Goal: Task Accomplishment & Management: Manage account settings

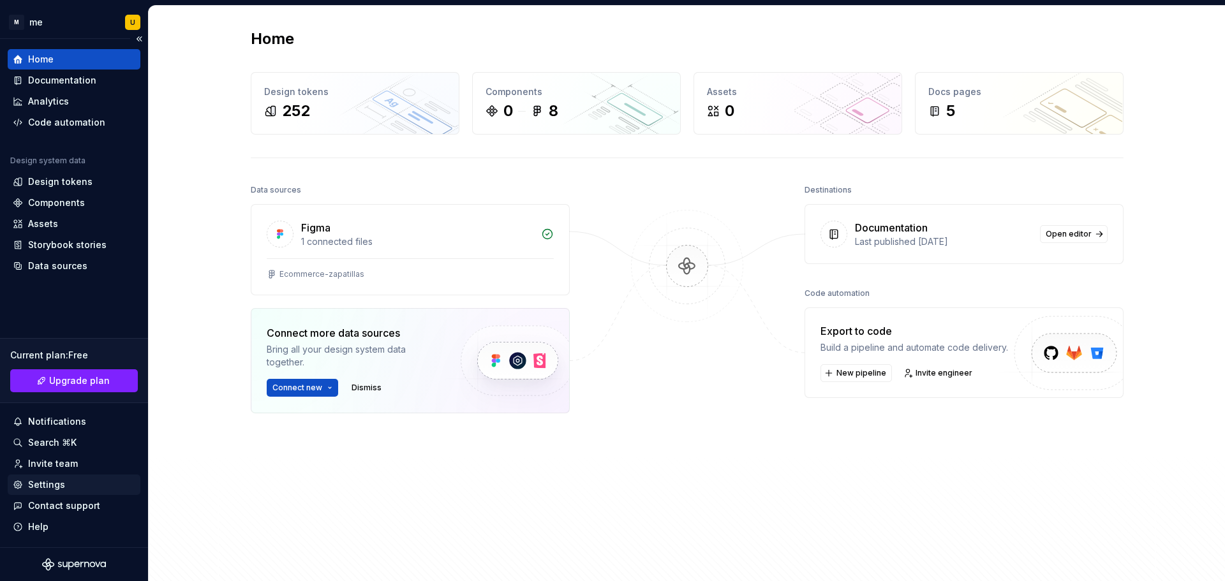
click at [45, 484] on div "Settings" at bounding box center [46, 485] width 37 height 13
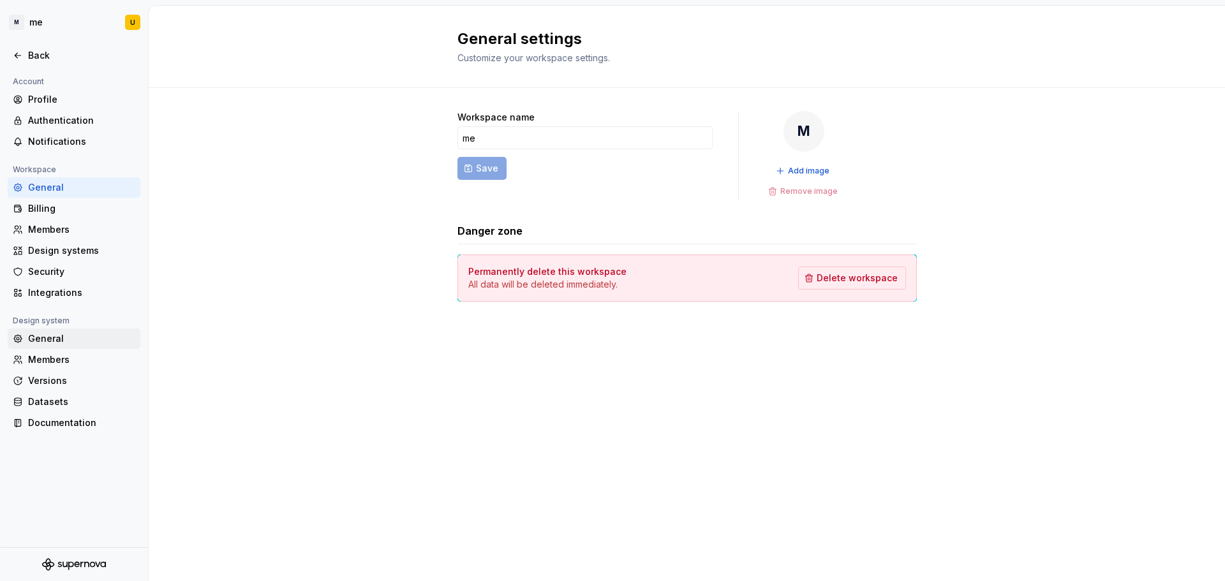
click at [50, 341] on div "General" at bounding box center [81, 339] width 107 height 13
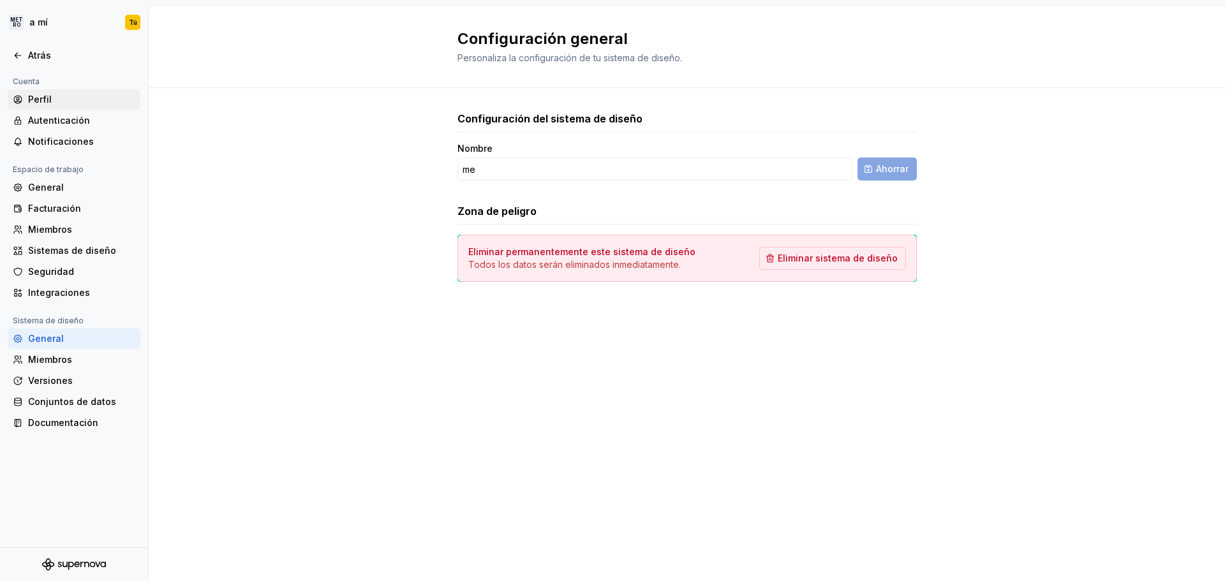
click at [29, 95] on font "Perfil" at bounding box center [40, 99] width 24 height 11
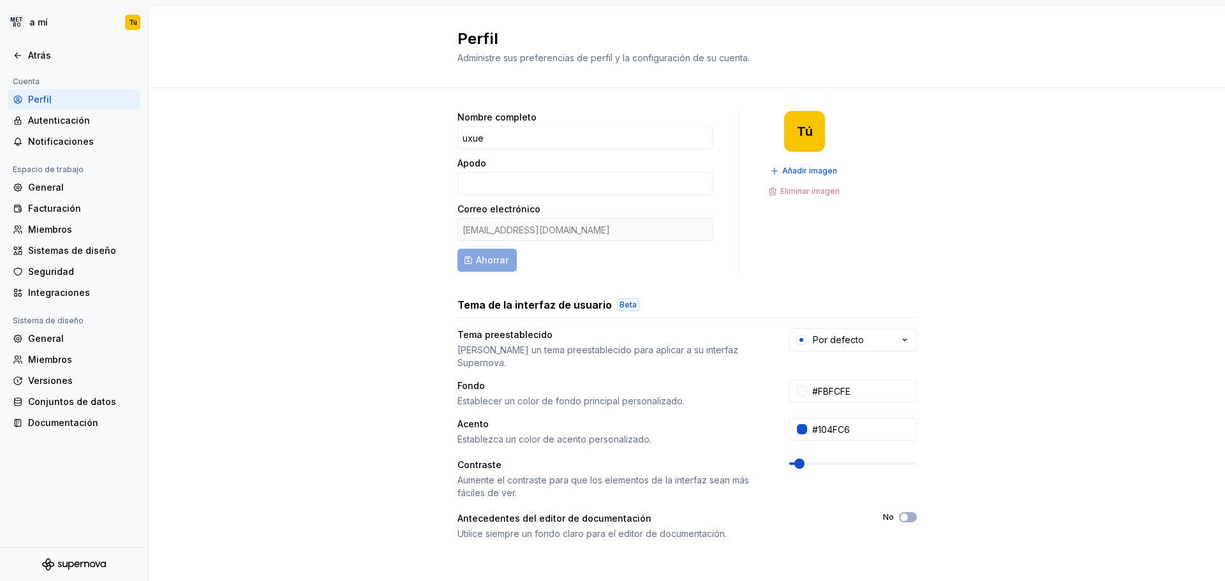
scroll to position [163, 0]
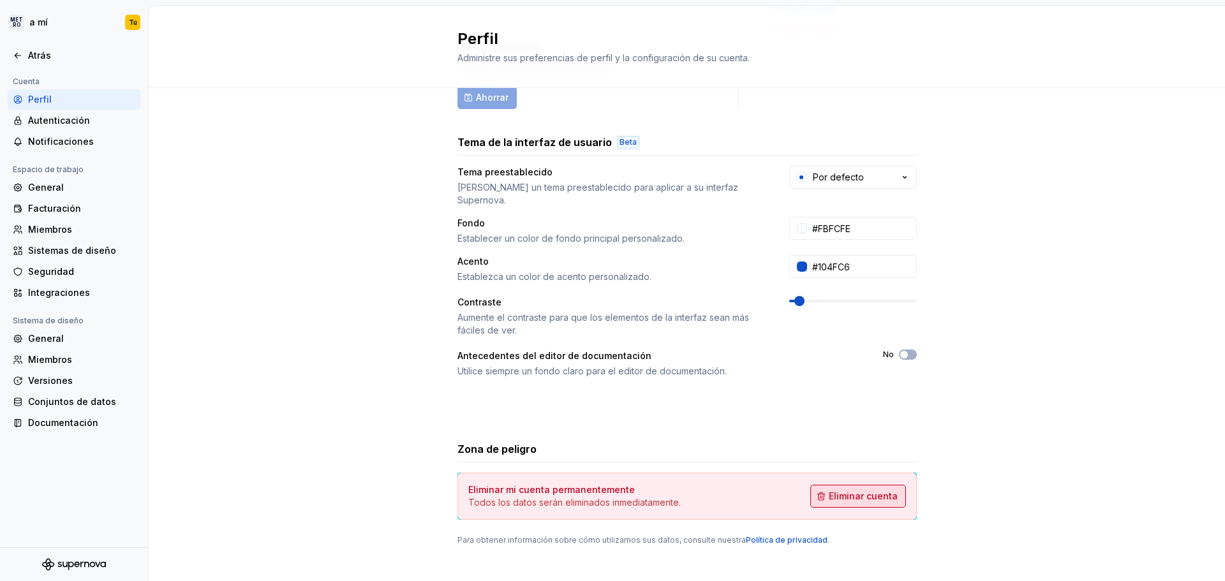
click at [878, 491] on font "Eliminar cuenta" at bounding box center [863, 496] width 69 height 11
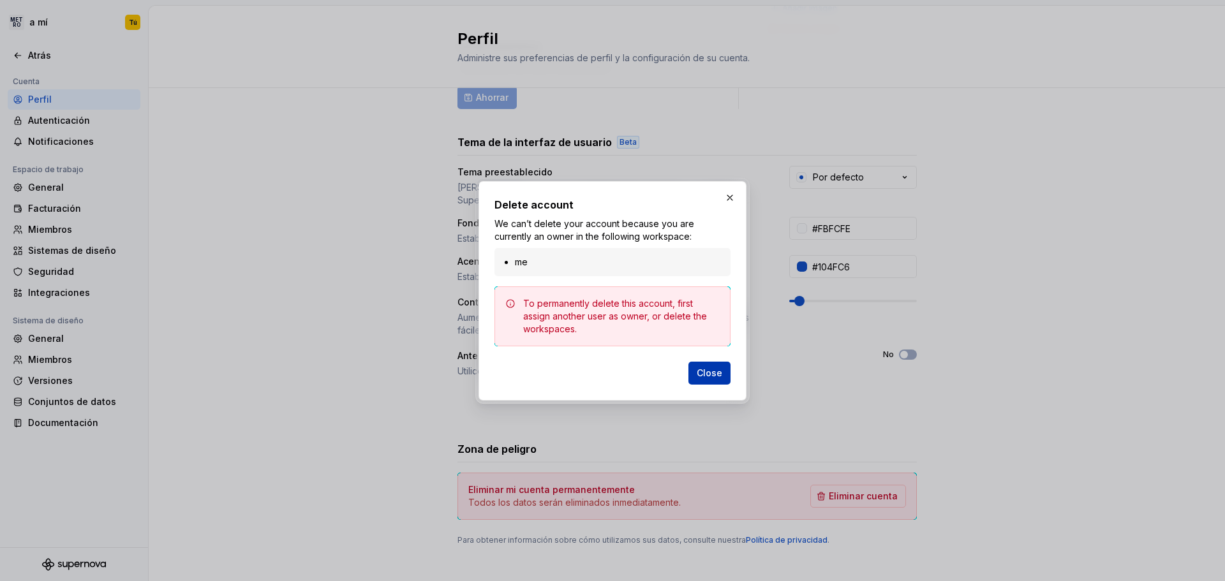
click at [710, 371] on span "Close" at bounding box center [710, 373] width 26 height 13
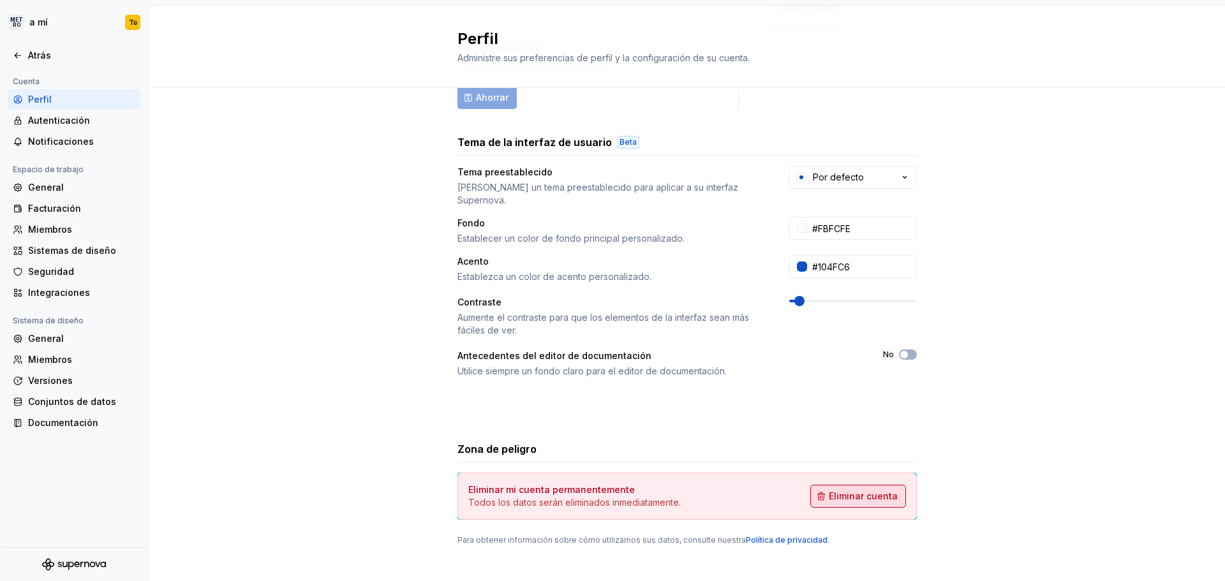
click at [869, 491] on font "Eliminar cuenta" at bounding box center [863, 496] width 69 height 11
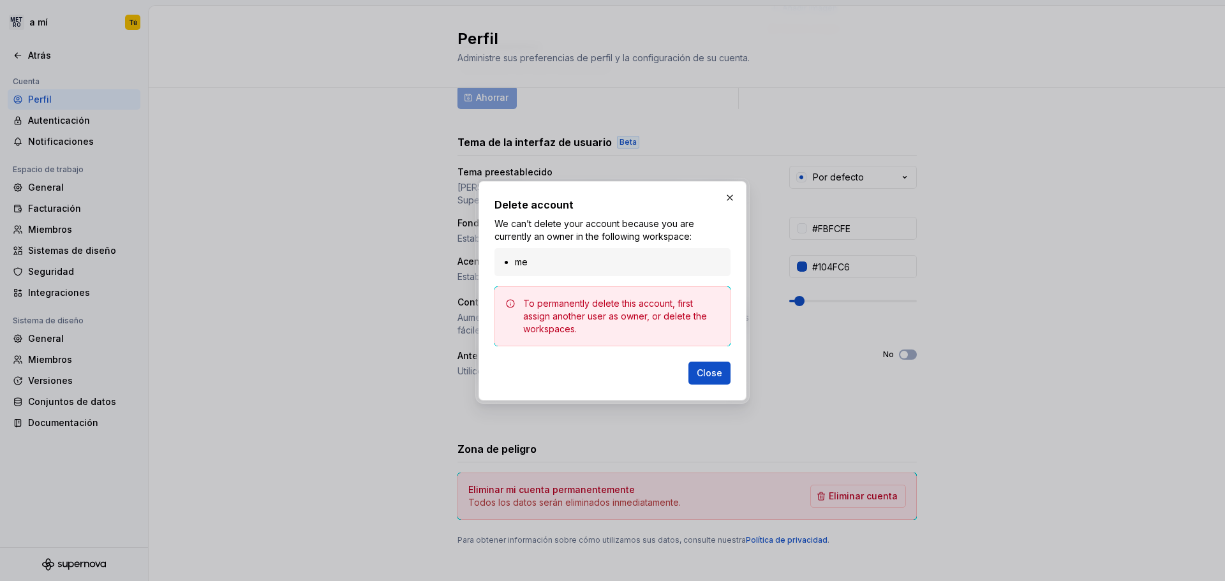
click at [534, 264] on li "me" at bounding box center [619, 262] width 208 height 13
click at [541, 264] on li "me" at bounding box center [619, 262] width 208 height 13
click at [727, 200] on button "button" at bounding box center [730, 198] width 18 height 18
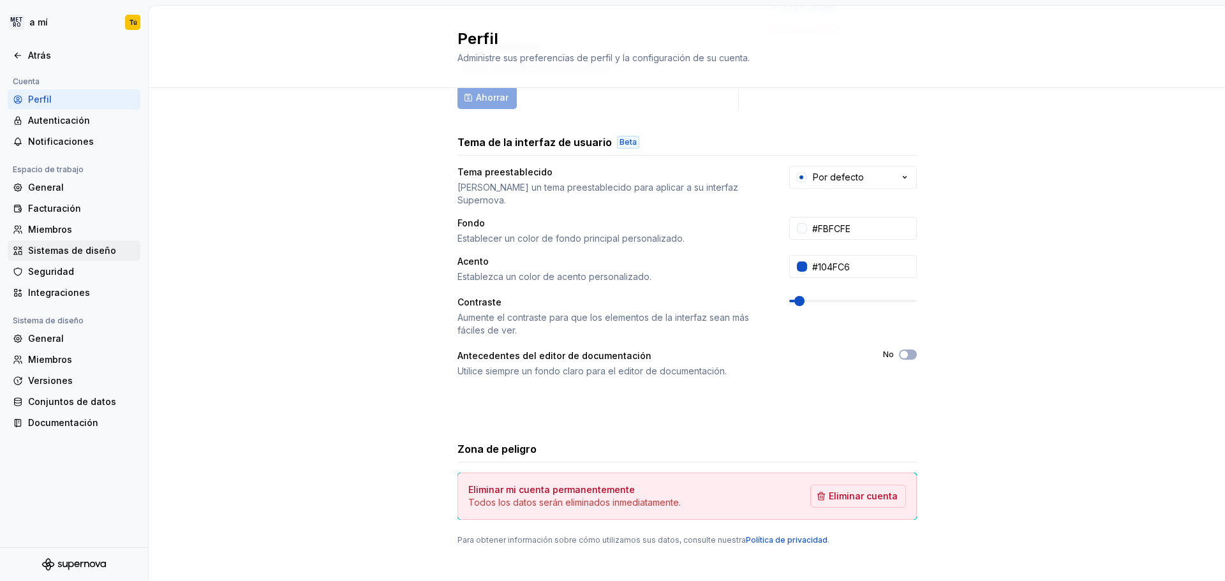
click at [59, 245] on font "Sistemas de diseño" at bounding box center [72, 250] width 88 height 11
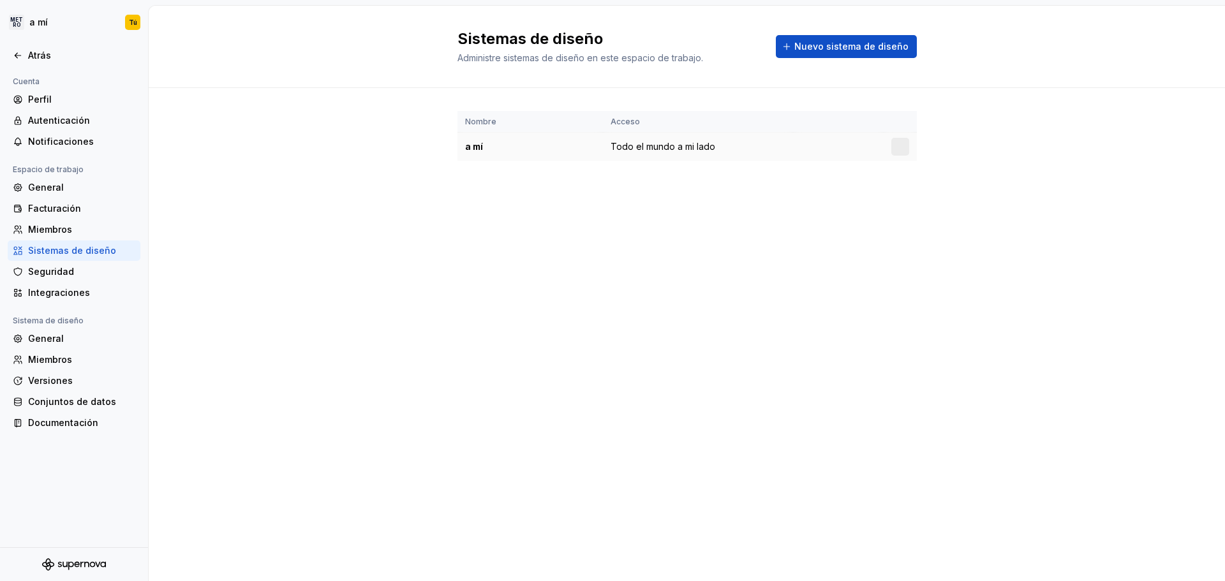
click at [705, 149] on font "Todo el mundo a mi lado" at bounding box center [663, 146] width 105 height 11
click at [902, 146] on div at bounding box center [901, 147] width 18 height 18
click at [62, 295] on font "Integraciones" at bounding box center [59, 292] width 62 height 11
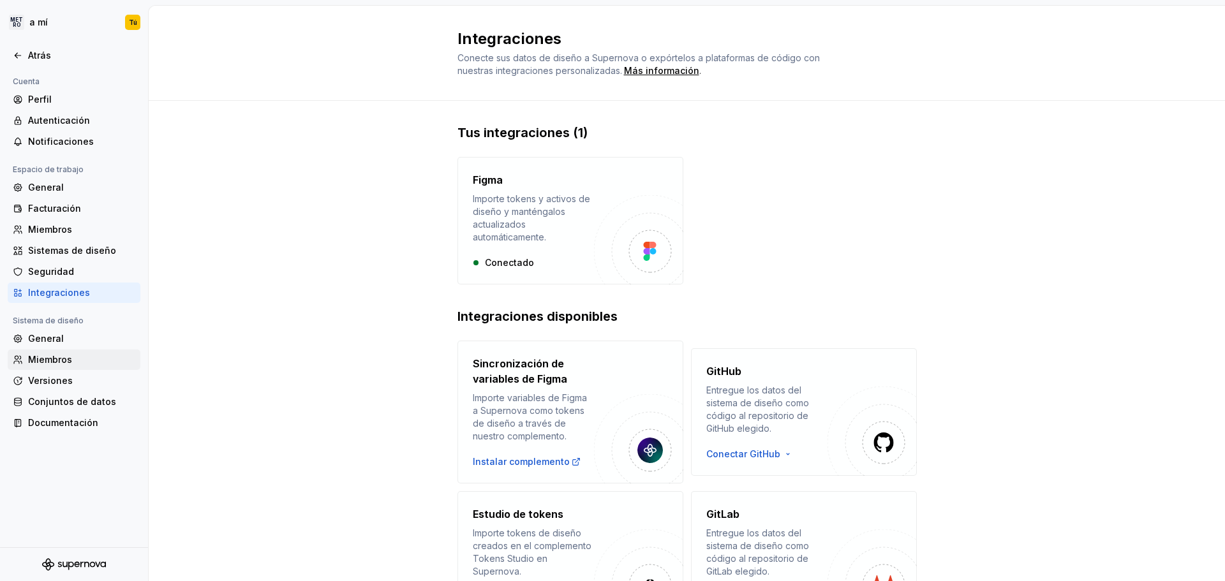
click at [63, 361] on font "Miembros" at bounding box center [50, 359] width 44 height 11
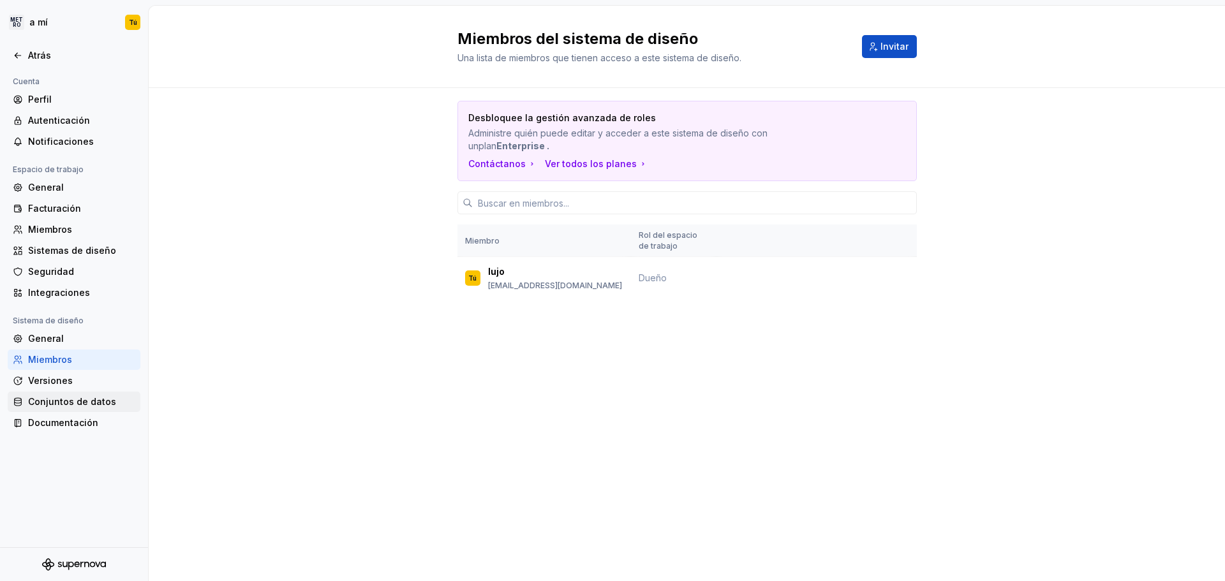
click at [70, 398] on font "Conjuntos de datos" at bounding box center [72, 401] width 88 height 11
click at [58, 419] on font "Documentación" at bounding box center [63, 422] width 70 height 11
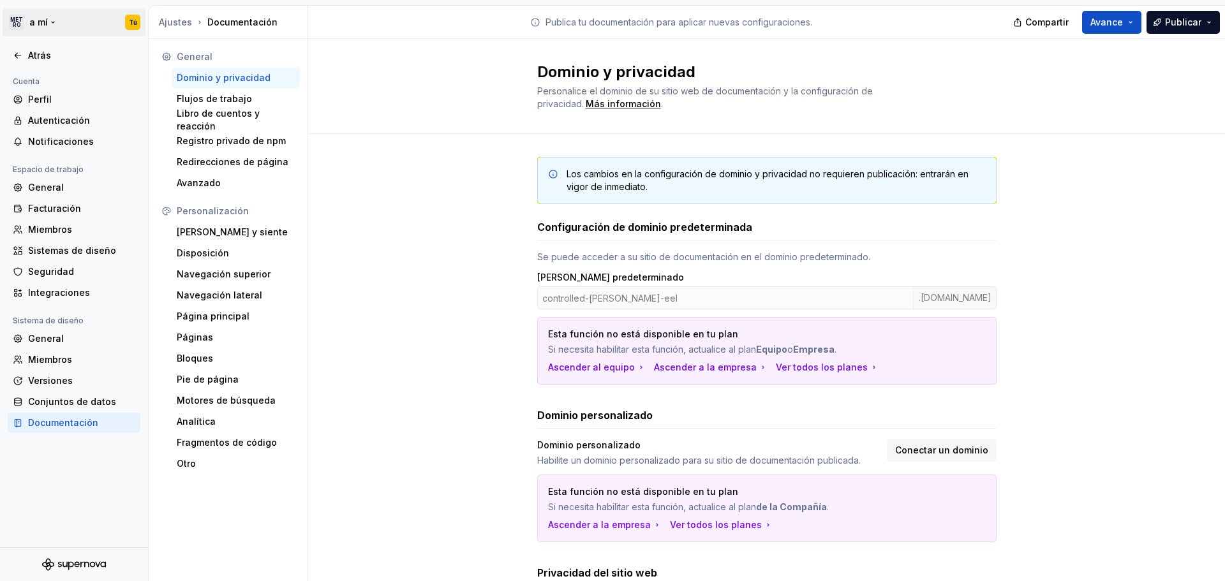
click at [31, 24] on html "METRO a mí Tú Atrás Cuenta Perfil Autenticación Notificaciones Espacio de traba…" at bounding box center [612, 290] width 1225 height 581
click at [45, 60] on font "a mí" at bounding box center [52, 62] width 19 height 11
click at [236, 62] on div "a mí" at bounding box center [265, 55] width 142 height 20
click at [30, 57] on font "Atrás" at bounding box center [39, 55] width 23 height 11
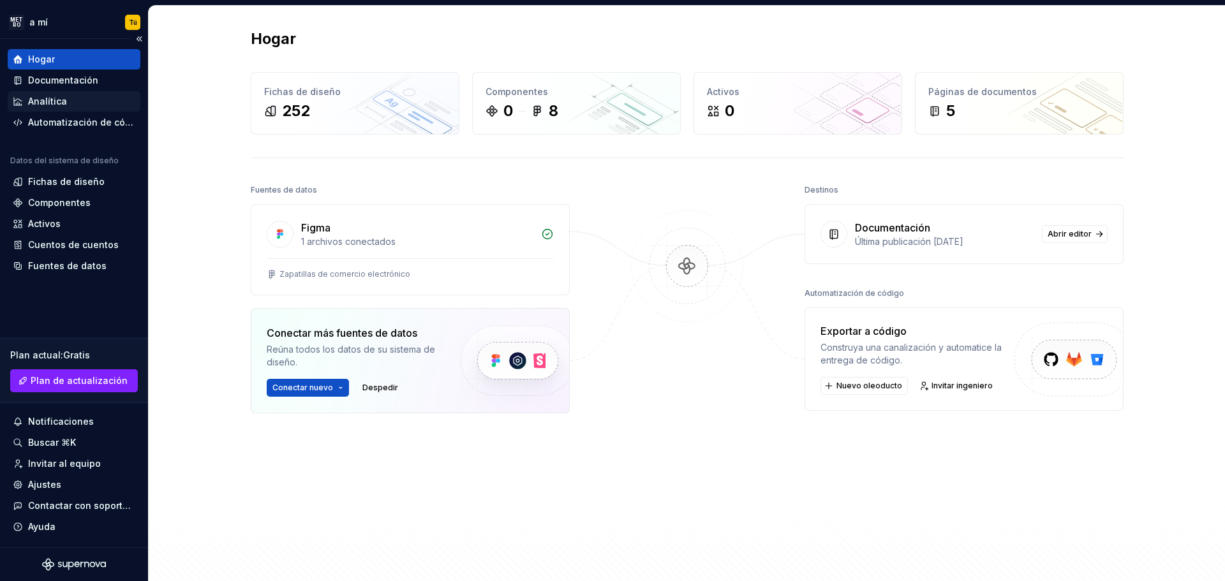
click at [64, 92] on div "Analítica" at bounding box center [74, 101] width 133 height 20
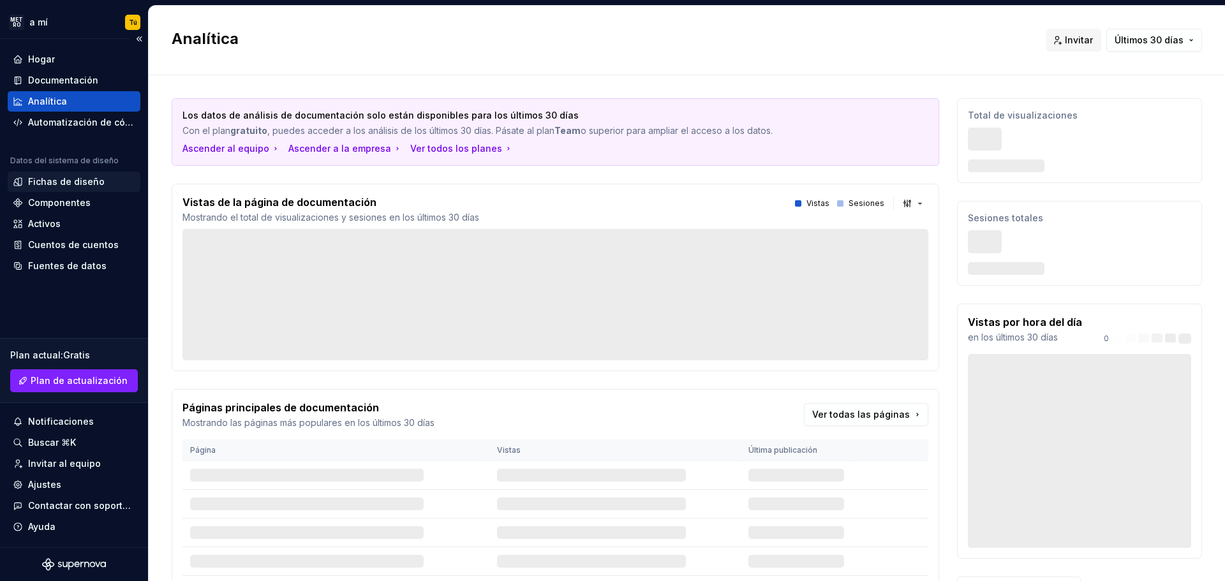
click at [63, 183] on font "Fichas de diseño" at bounding box center [66, 181] width 77 height 11
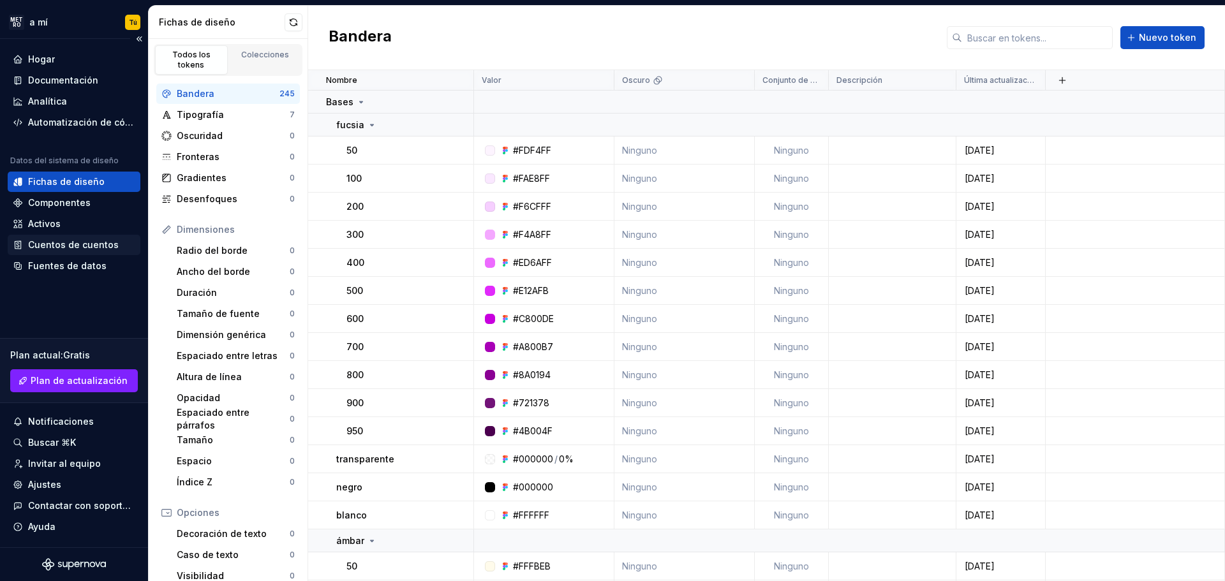
click at [89, 237] on div "Cuentos de cuentos" at bounding box center [74, 245] width 133 height 20
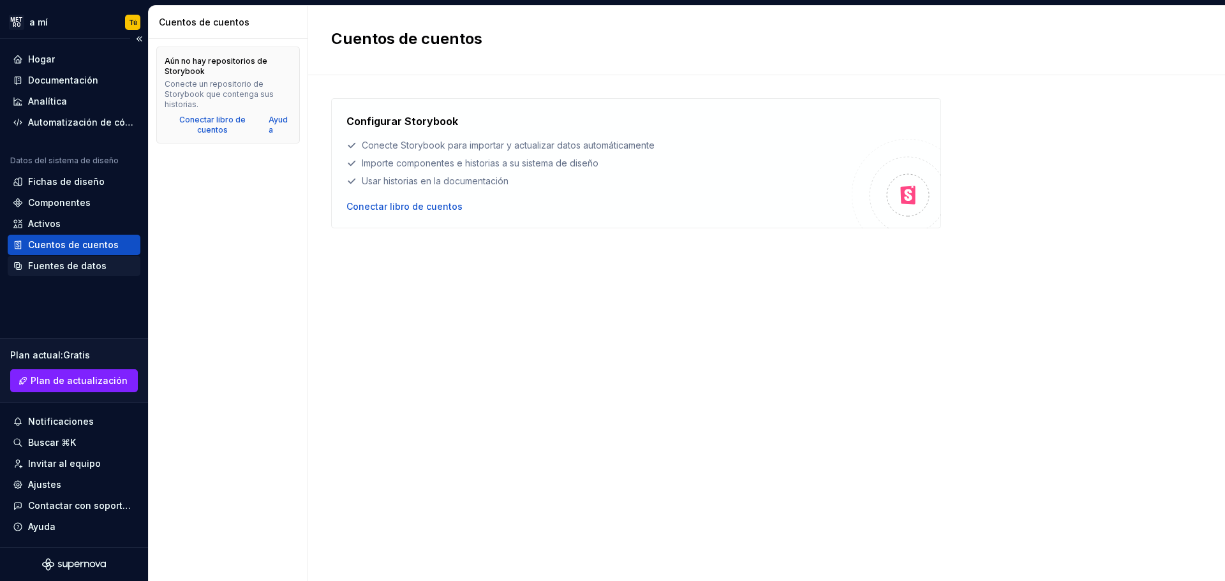
click at [84, 271] on font "Fuentes de datos" at bounding box center [67, 265] width 79 height 11
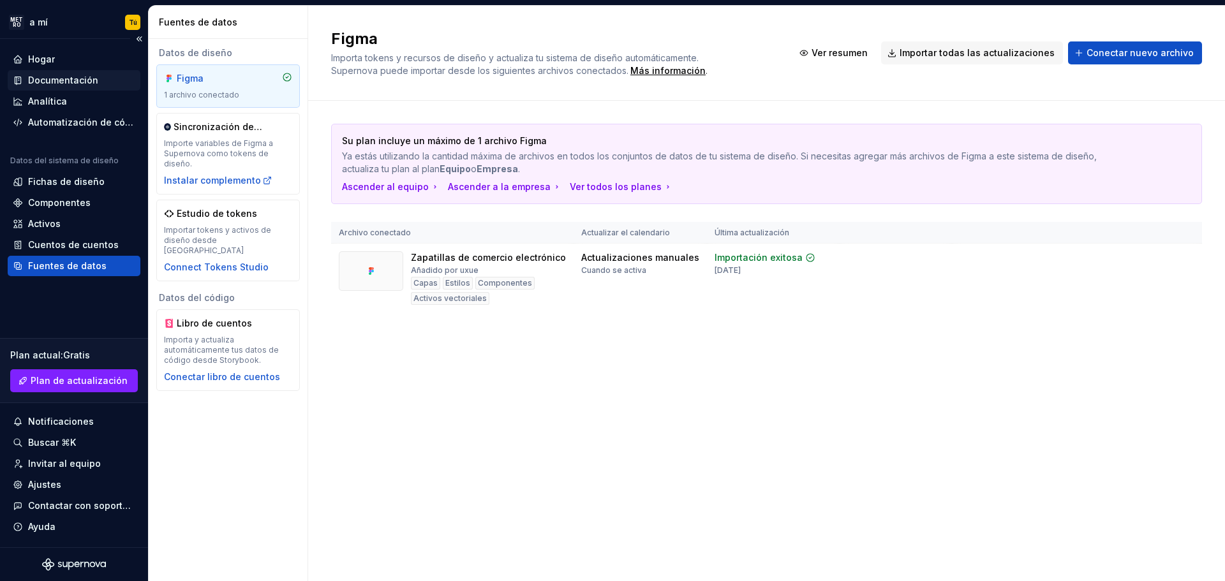
click at [66, 70] on div "Documentación" at bounding box center [74, 80] width 133 height 20
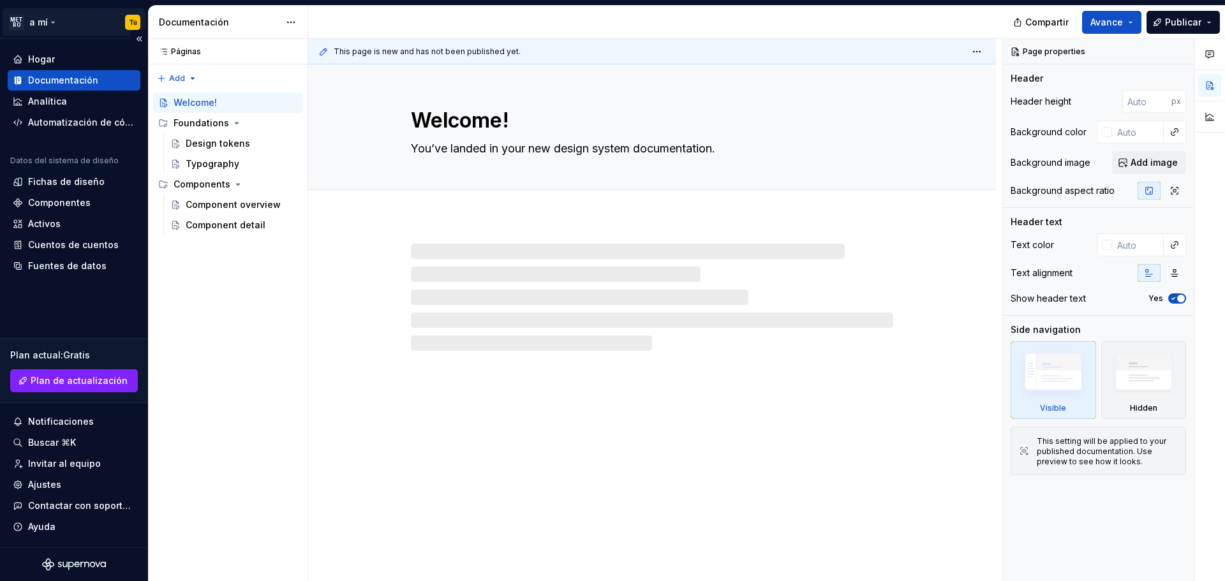
click at [64, 22] on html "METRO a mí Tú Hogar Documentación Analítica Automatización de código Datos del …" at bounding box center [612, 290] width 1225 height 581
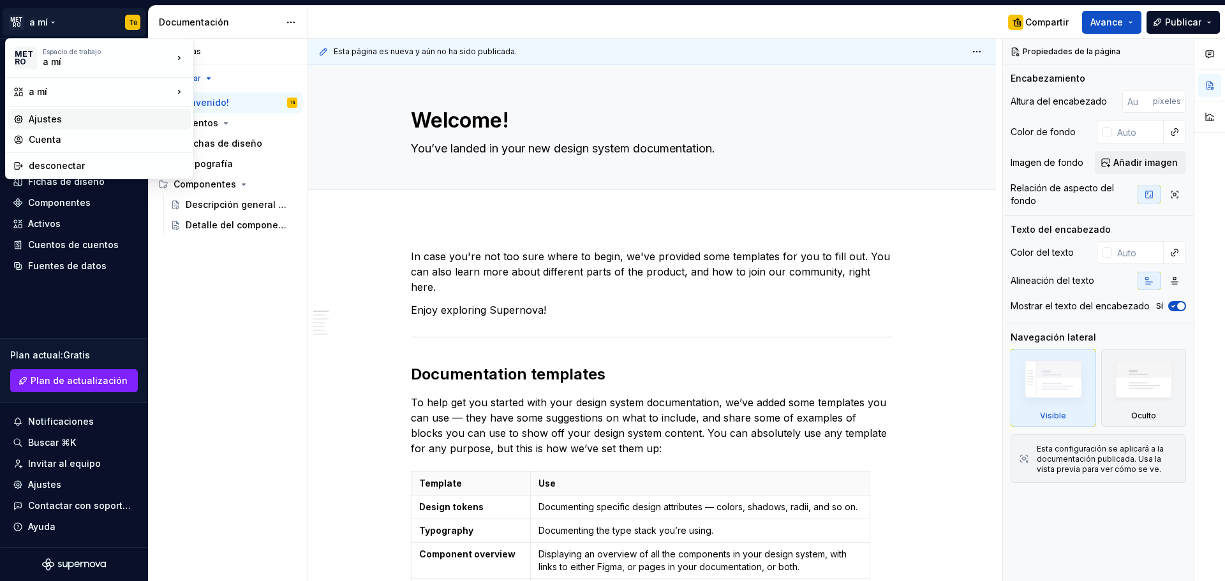
click at [75, 112] on div "Ajustes" at bounding box center [99, 119] width 183 height 20
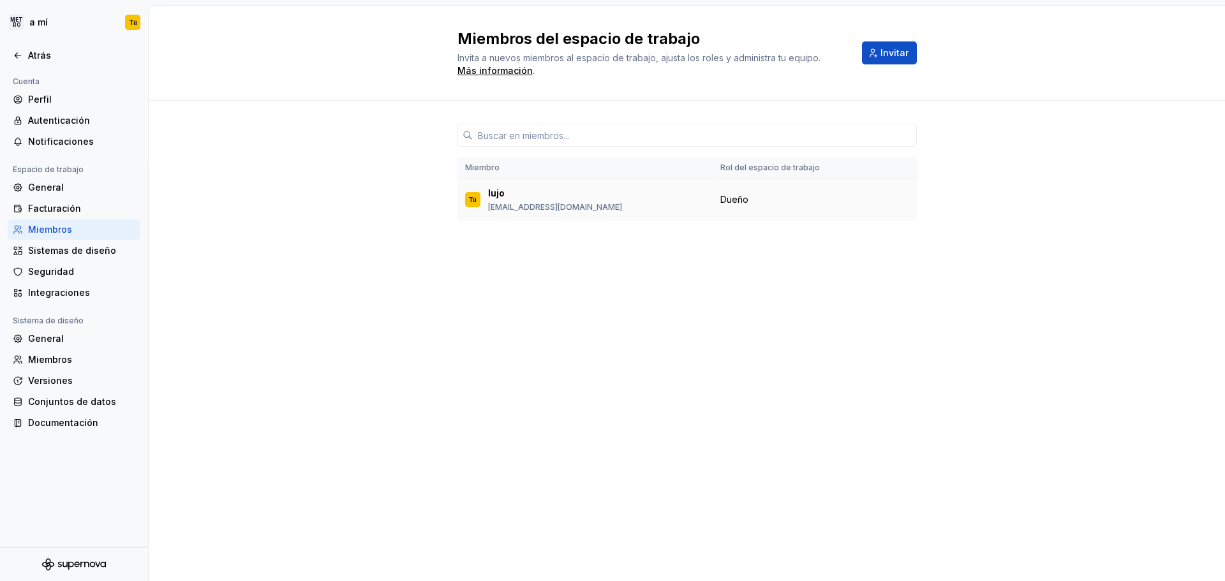
click at [738, 197] on font "Dueño" at bounding box center [735, 199] width 28 height 11
click at [32, 24] on html "METRO a mí Tú Atrás Cuenta Perfil Autenticación Notificaciones Espacio de traba…" at bounding box center [612, 290] width 1225 height 581
click at [80, 66] on div "a mí" at bounding box center [97, 62] width 108 height 13
click at [69, 20] on html "METRO a mí Tú Atrás Cuenta Perfil Autenticación Notificaciones Espacio de traba…" at bounding box center [612, 290] width 1225 height 581
click at [23, 53] on div "Atrás" at bounding box center [74, 55] width 123 height 13
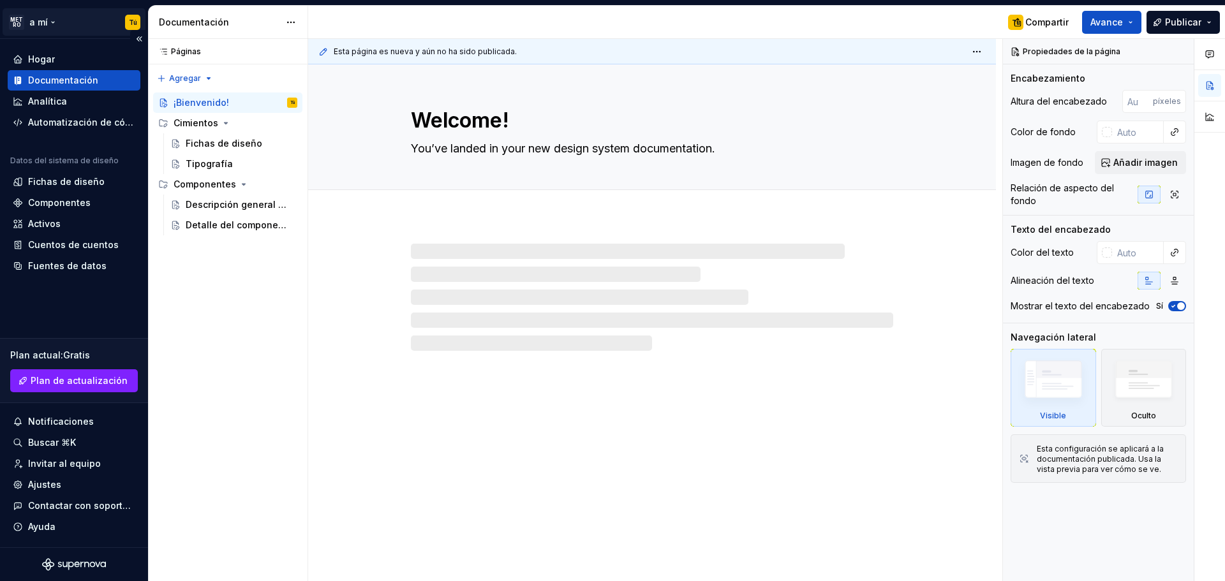
click at [36, 20] on html "METRO a mí Tú Hogar Documentación Analítica Automatización de código Datos del …" at bounding box center [612, 290] width 1225 height 581
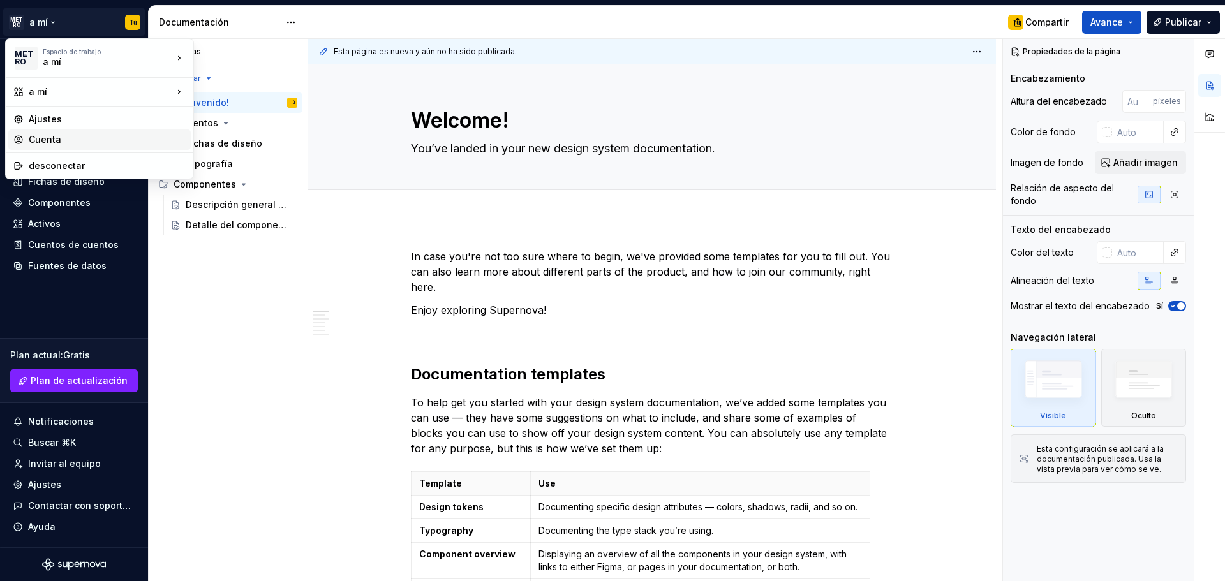
click at [104, 137] on font "Cuenta" at bounding box center [107, 139] width 157 height 13
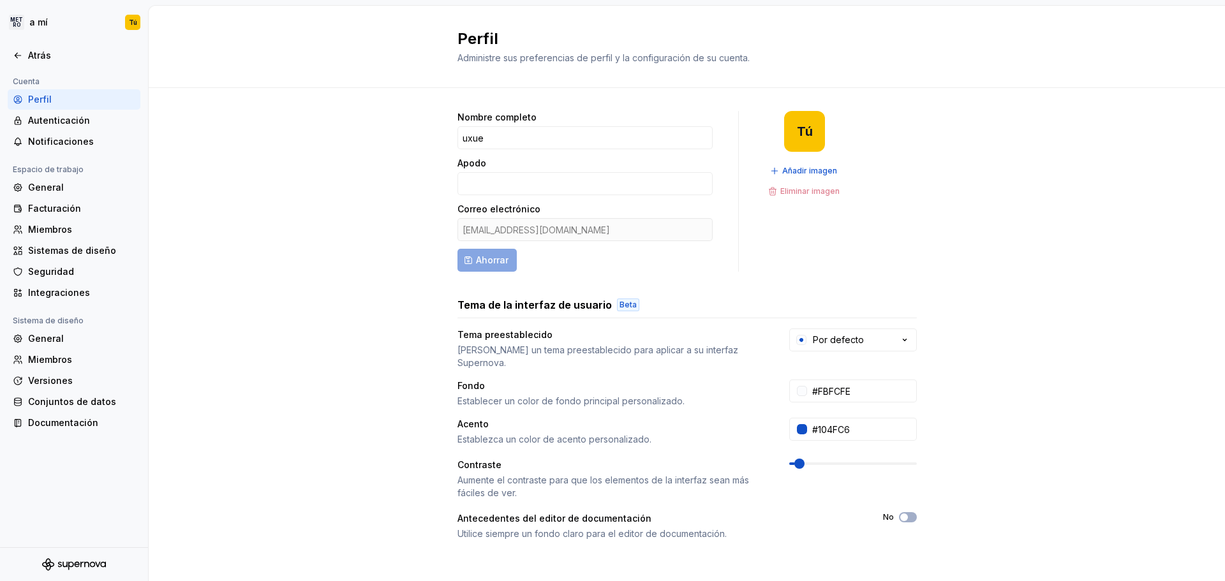
scroll to position [163, 0]
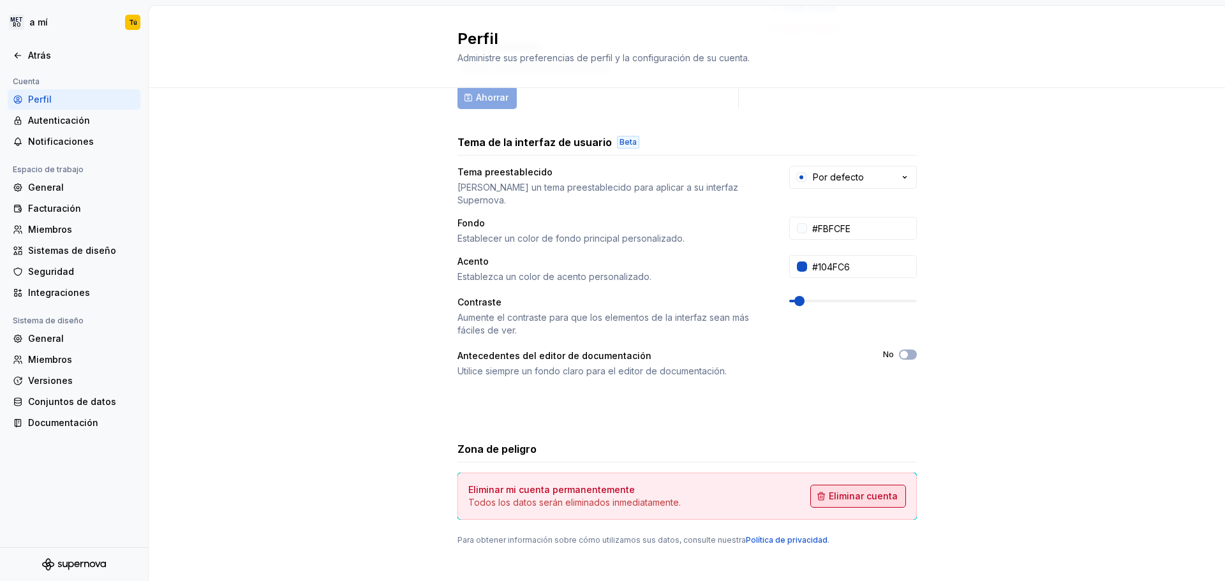
click at [842, 491] on font "Eliminar cuenta" at bounding box center [863, 496] width 69 height 11
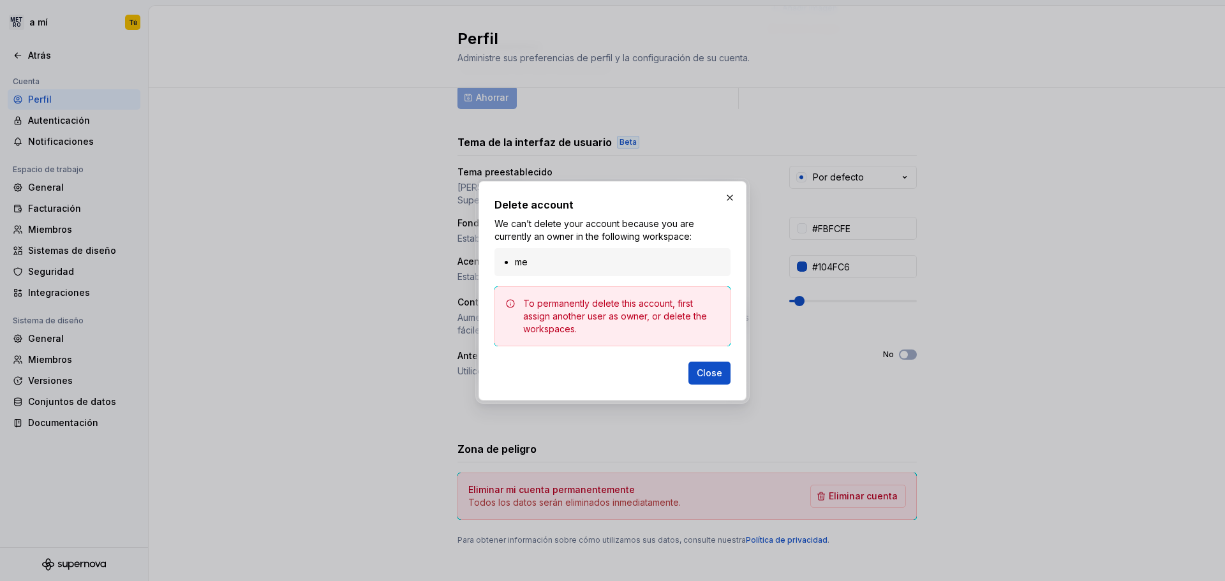
click at [685, 358] on div "Close" at bounding box center [613, 371] width 236 height 28
click at [698, 368] on button "Close" at bounding box center [710, 373] width 42 height 23
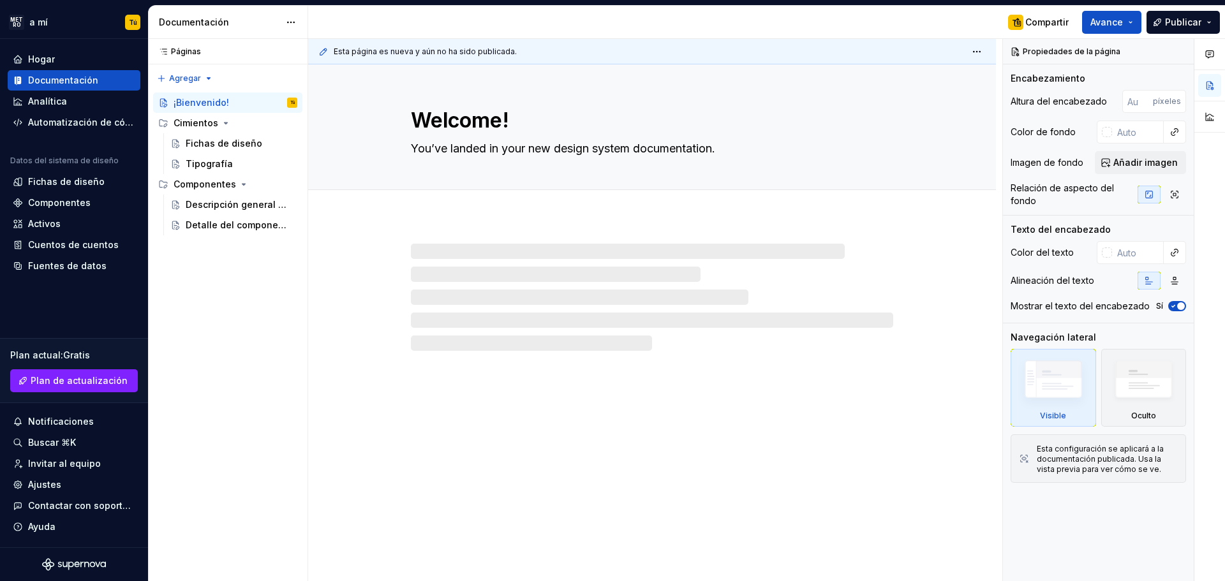
type textarea "*"
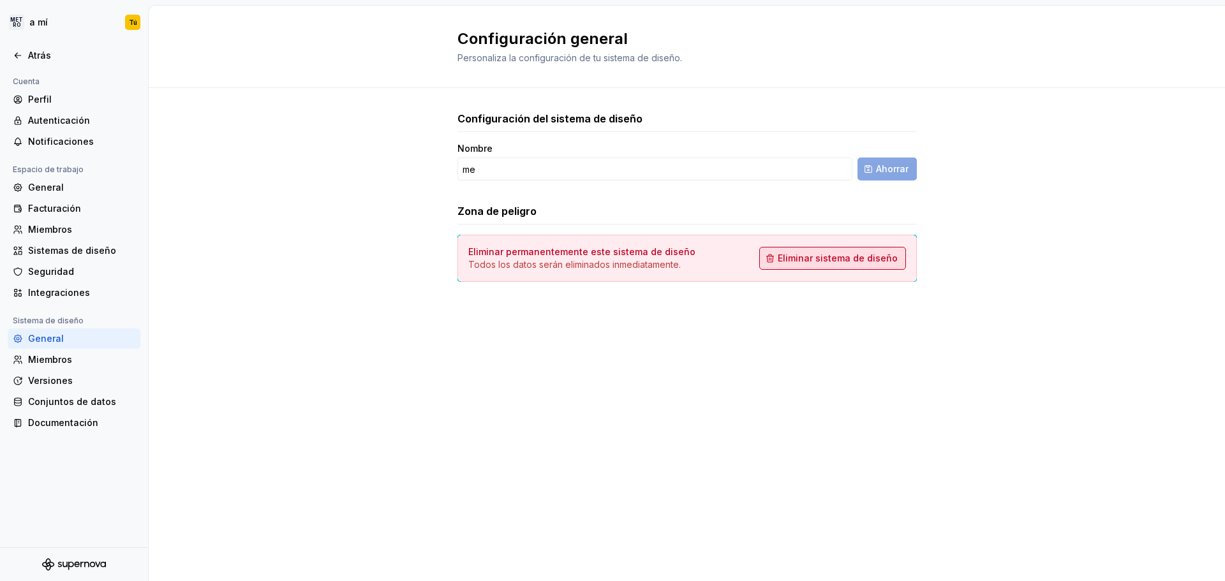
click at [862, 252] on span "Eliminar sistema de diseño" at bounding box center [838, 258] width 120 height 13
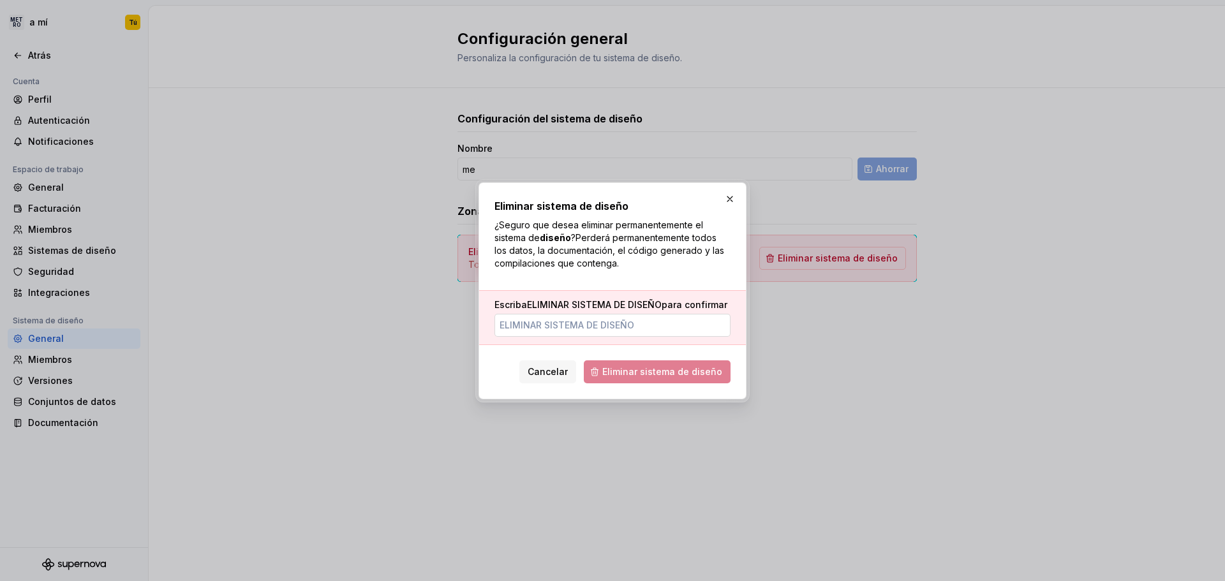
click at [571, 324] on input "Escriba ELIMINAR SISTEMA DE DISEÑO para confirmar" at bounding box center [613, 325] width 236 height 23
type input "ELIMINAR SISTEMA DE DISEÑO"
click at [648, 370] on span "Eliminar sistema de diseño" at bounding box center [657, 372] width 147 height 23
click at [658, 320] on input "ELIMINAR SISTEMA DE DISEÑO" at bounding box center [613, 325] width 236 height 23
drag, startPoint x: 527, startPoint y: 304, endPoint x: 665, endPoint y: 306, distance: 137.9
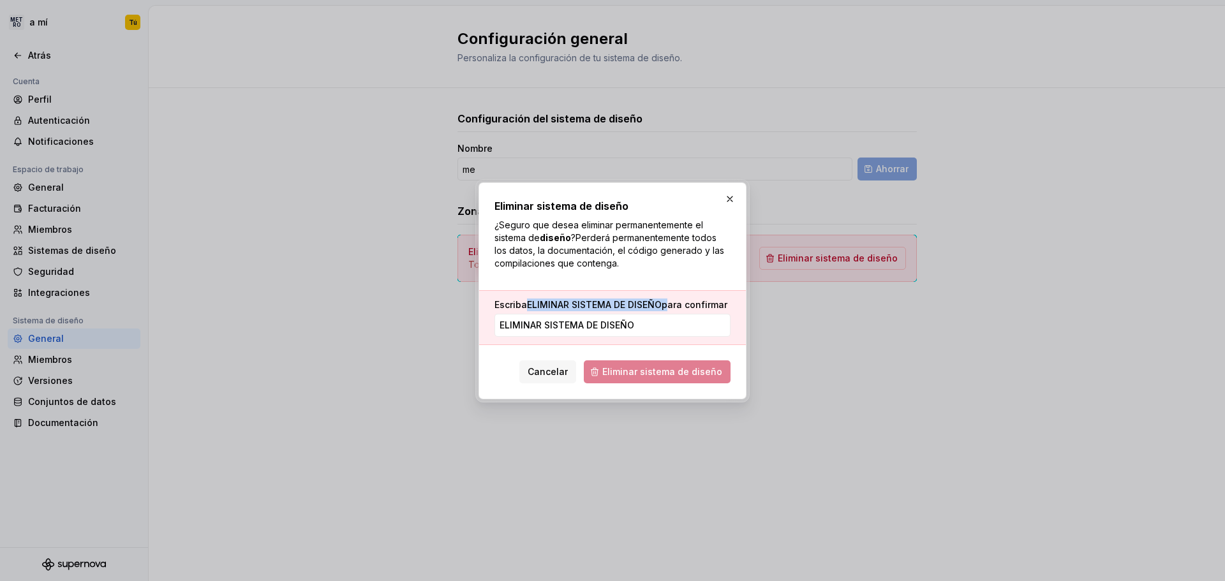
click at [665, 306] on font "Escriba ELIMINAR SISTEMA DE DISEÑO para confirmar" at bounding box center [611, 304] width 233 height 11
click at [689, 311] on label "Escriba ELIMINAR SISTEMA DE DISEÑO para confirmar" at bounding box center [611, 305] width 233 height 13
click at [689, 314] on input "ELIMINAR SISTEMA DE DISEÑO" at bounding box center [613, 325] width 236 height 23
drag, startPoint x: 663, startPoint y: 306, endPoint x: 528, endPoint y: 305, distance: 134.7
click at [528, 305] on font "Escriba ELIMINAR SISTEMA DE DISEÑO para confirmar" at bounding box center [611, 304] width 233 height 11
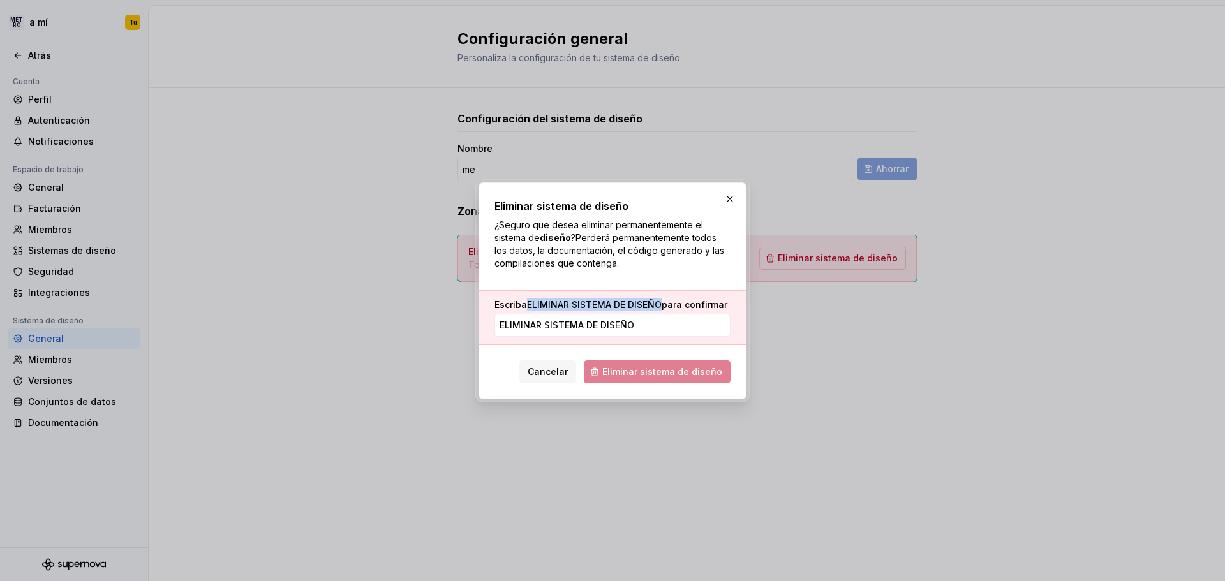
copy font "ELIMINAR SISTEMA DE DISEÑO"
click at [538, 316] on input "ELIMINAR SISTEMA DE DISEÑO" at bounding box center [613, 325] width 236 height 23
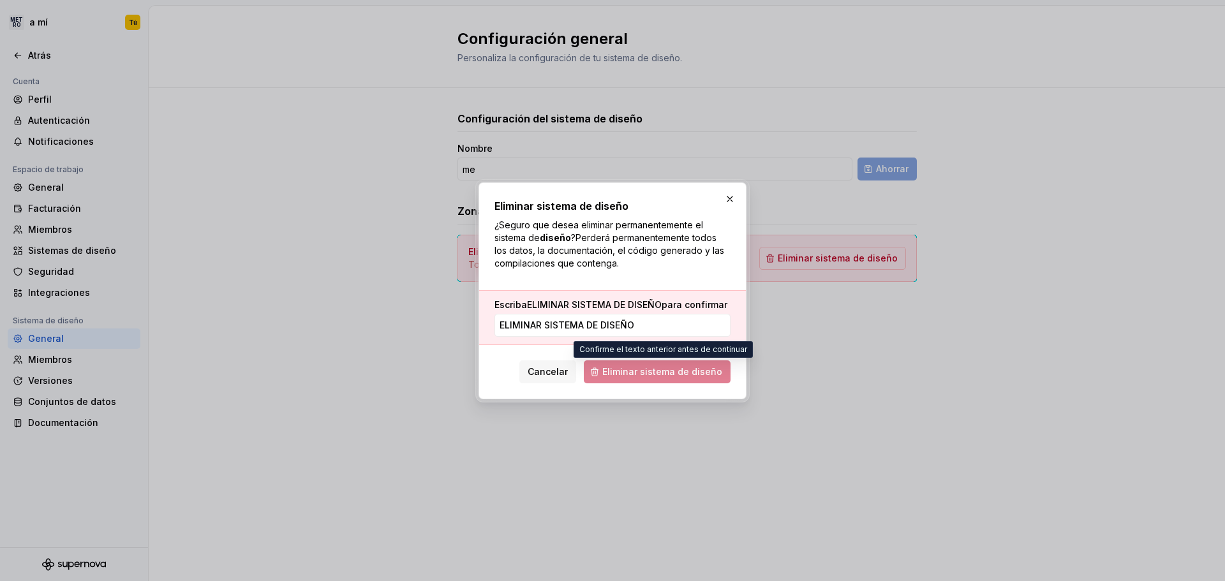
click at [636, 371] on span "Eliminar sistema de diseño" at bounding box center [657, 372] width 147 height 23
click at [652, 364] on span "Eliminar sistema de diseño" at bounding box center [657, 372] width 147 height 23
drag, startPoint x: 1003, startPoint y: 54, endPoint x: 968, endPoint y: 0, distance: 63.7
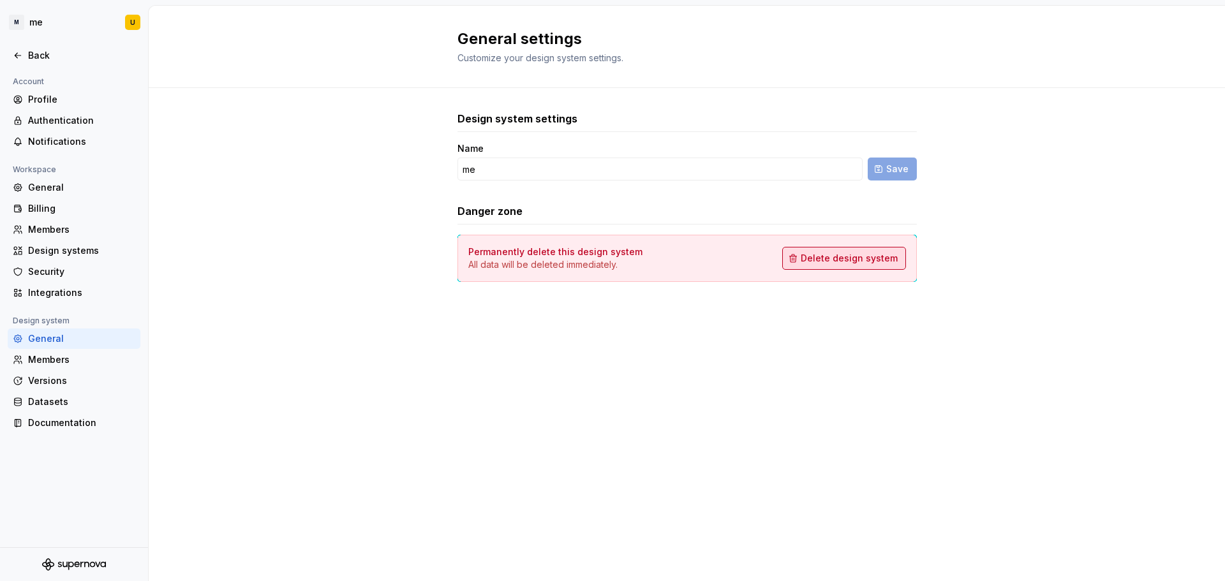
click at [876, 264] on span "Delete design system" at bounding box center [849, 258] width 97 height 13
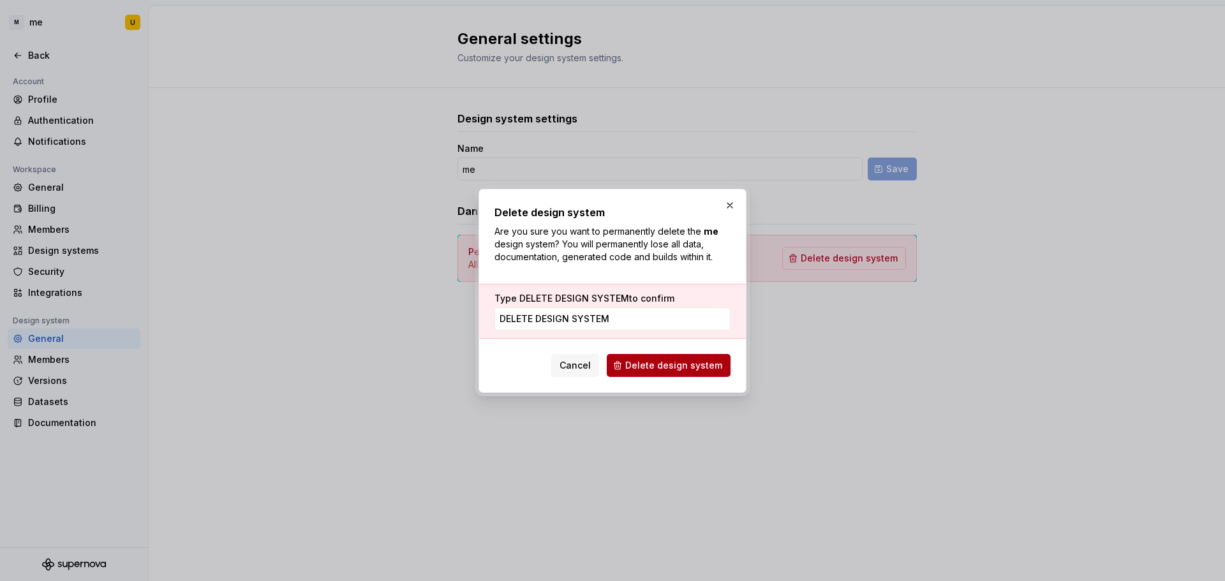
type input "DELETE DESIGN SYSTEM"
click at [689, 363] on span "Delete design system" at bounding box center [673, 365] width 97 height 13
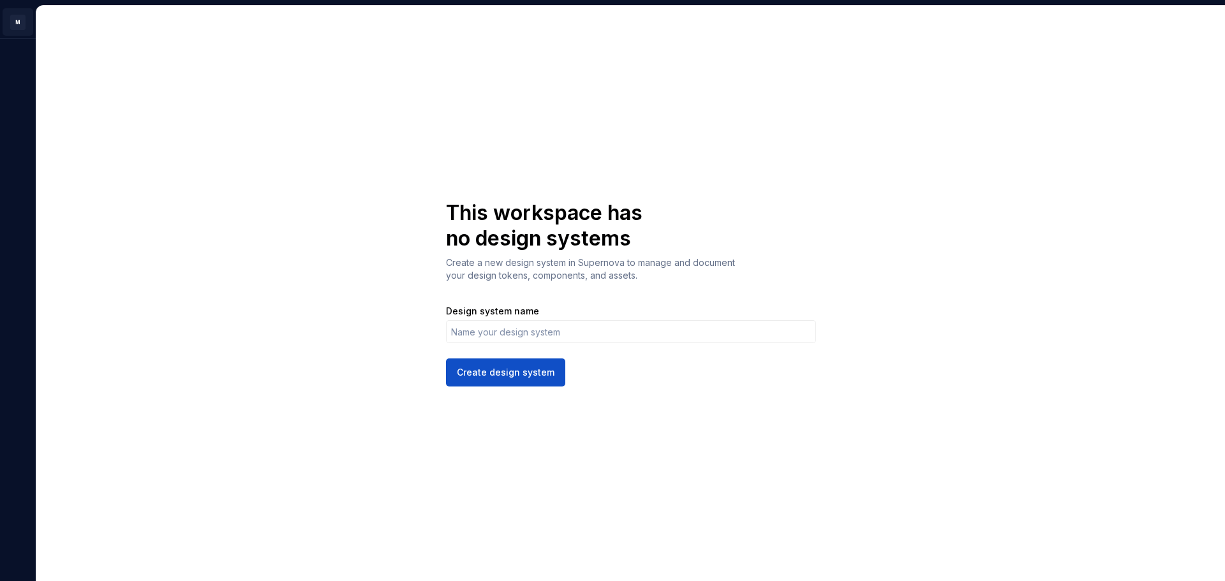
click at [18, 27] on html "M U This workspace has no design systems Create a new design system in Supernov…" at bounding box center [612, 290] width 1225 height 581
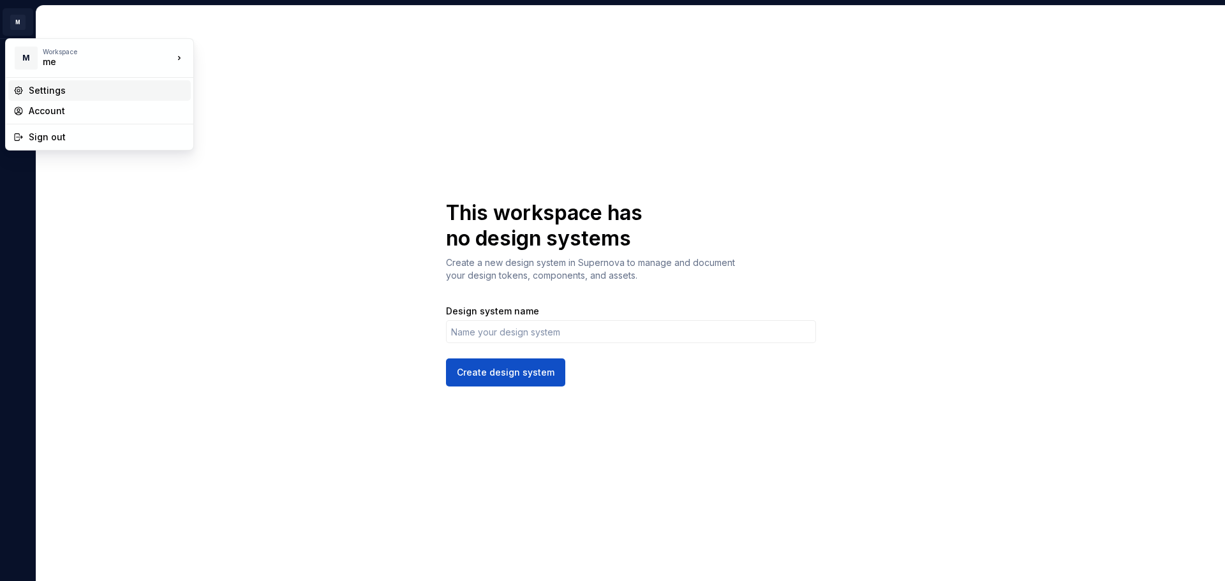
click at [56, 91] on div "Settings" at bounding box center [107, 90] width 157 height 13
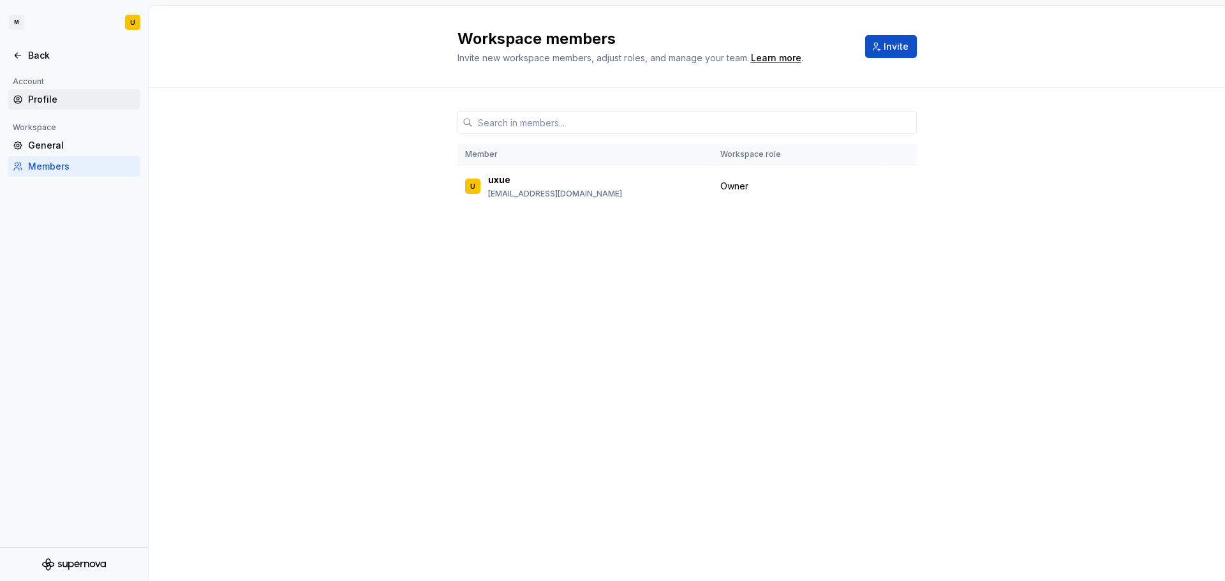
click at [40, 101] on div "Profile" at bounding box center [81, 99] width 107 height 13
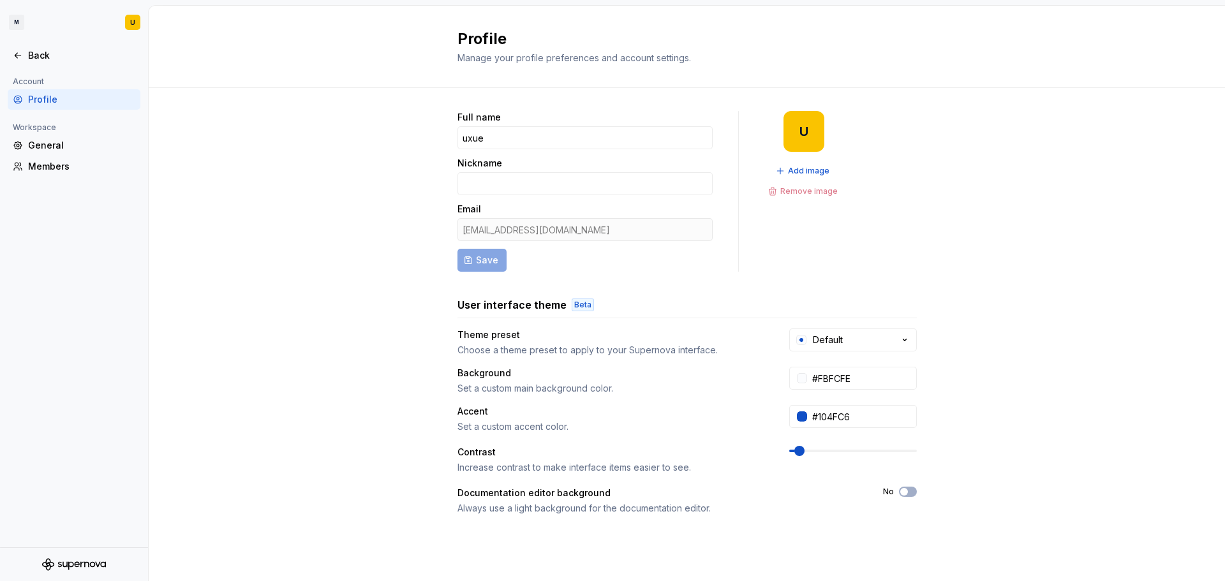
scroll to position [150, 0]
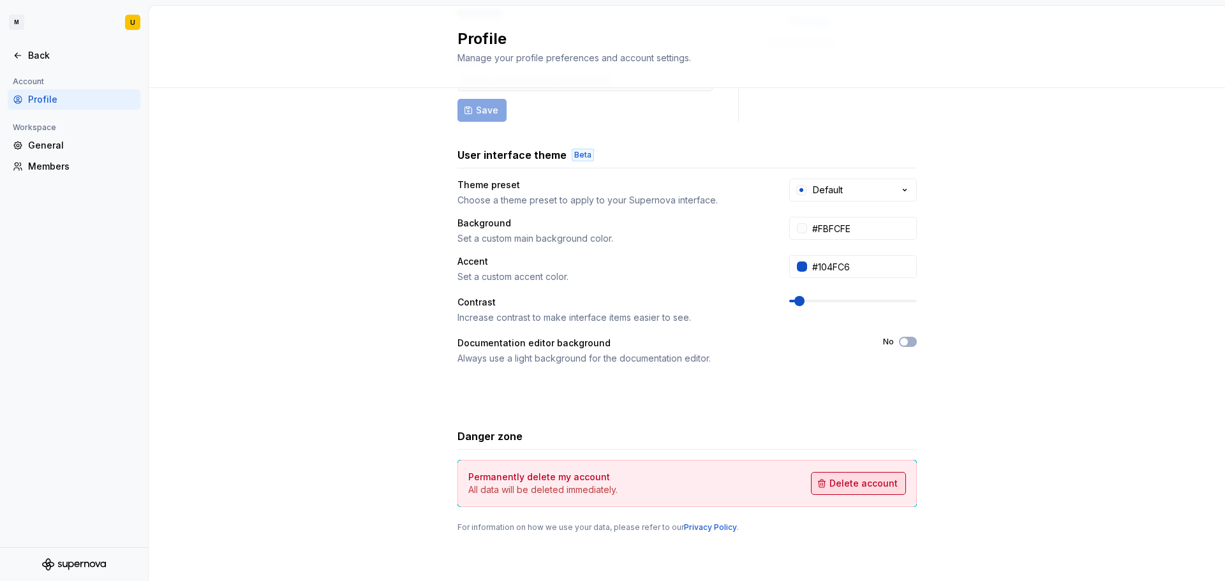
click at [878, 476] on button "Delete account" at bounding box center [858, 483] width 95 height 23
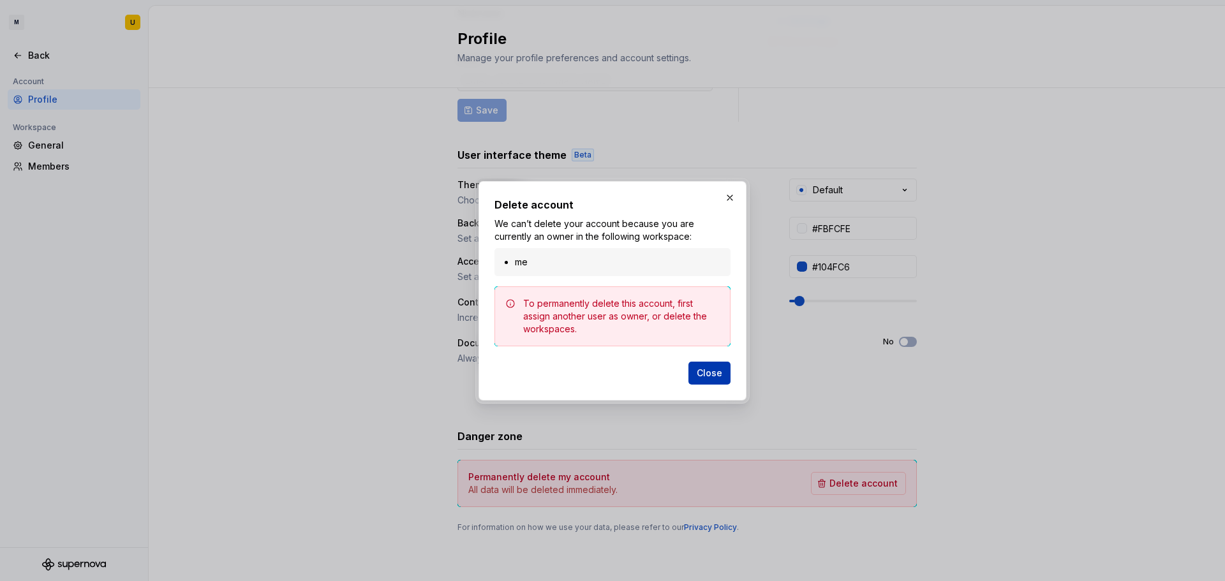
click at [708, 372] on span "Close" at bounding box center [710, 373] width 26 height 13
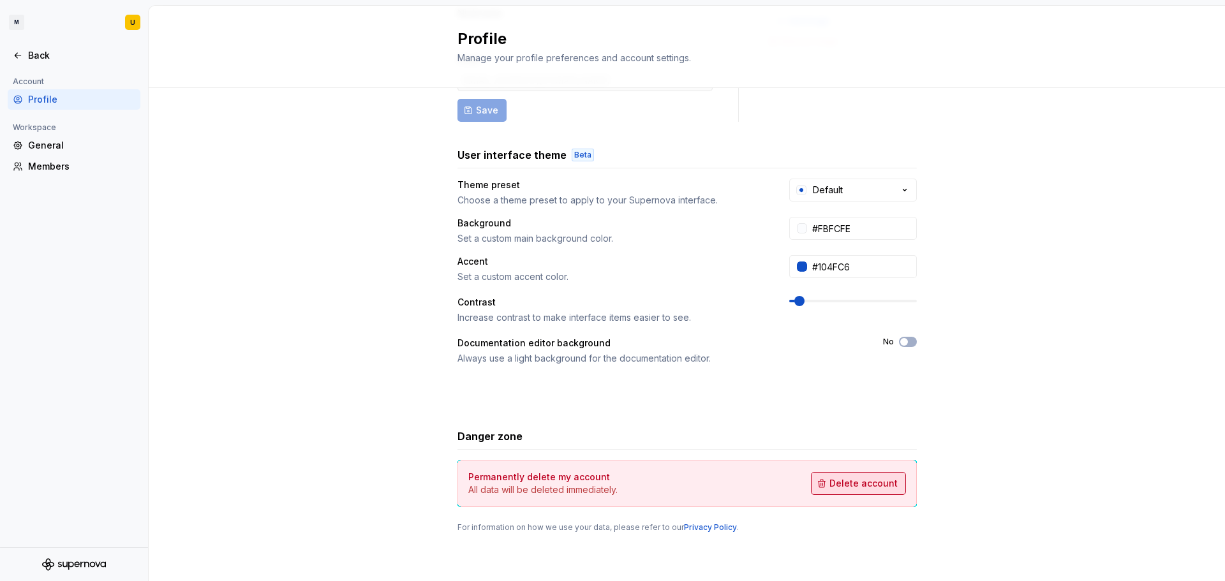
click at [879, 485] on span "Delete account" at bounding box center [864, 483] width 68 height 13
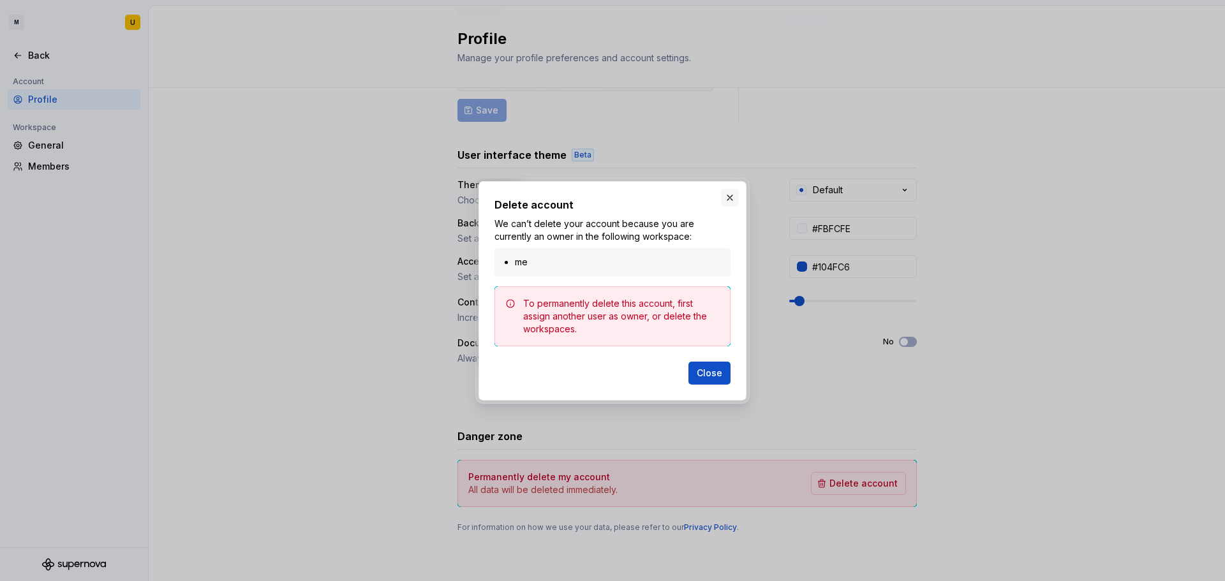
click at [726, 201] on button "button" at bounding box center [730, 198] width 18 height 18
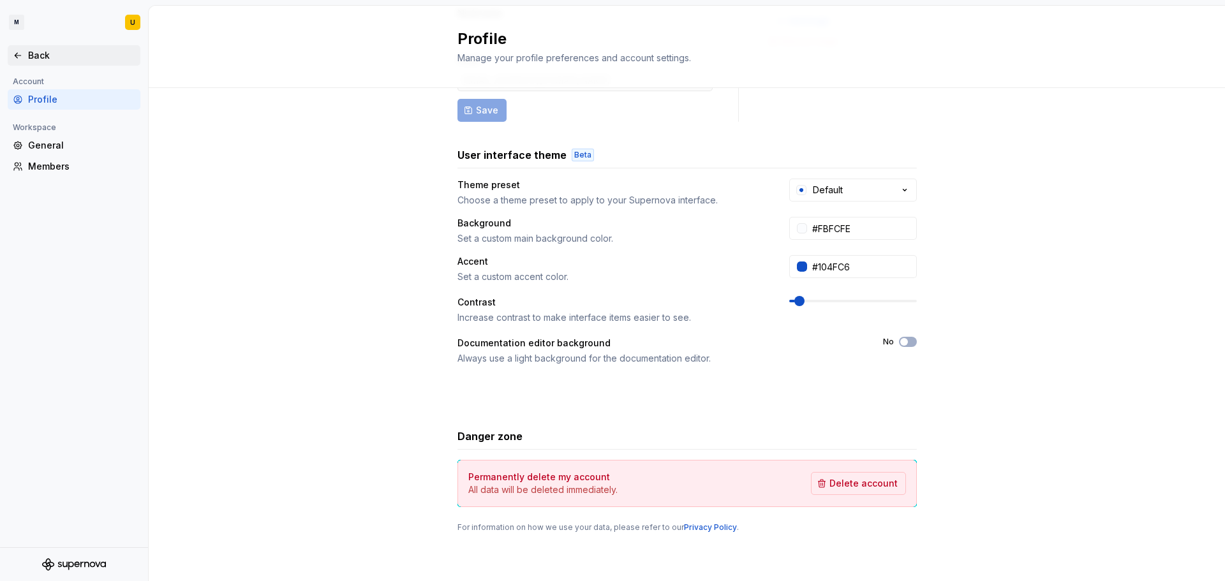
click at [15, 53] on icon at bounding box center [18, 55] width 10 height 10
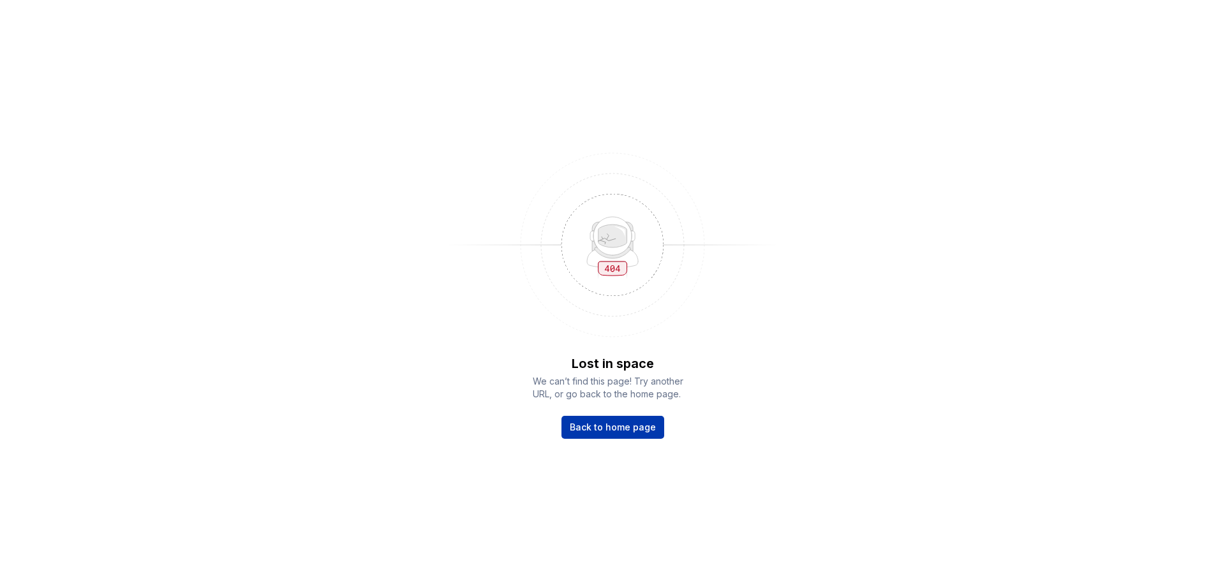
click at [612, 422] on span "Back to home page" at bounding box center [613, 427] width 86 height 13
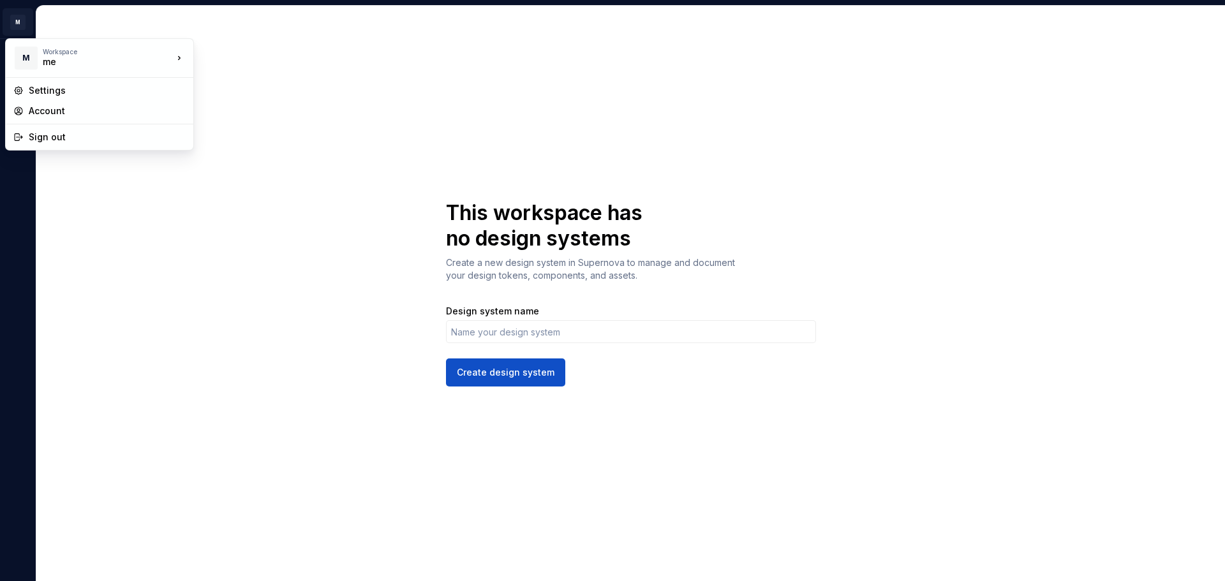
click at [17, 25] on html "M U This workspace has no design systems Create a new design system in Supernov…" at bounding box center [612, 290] width 1225 height 581
click at [41, 95] on div "Settings" at bounding box center [107, 90] width 157 height 13
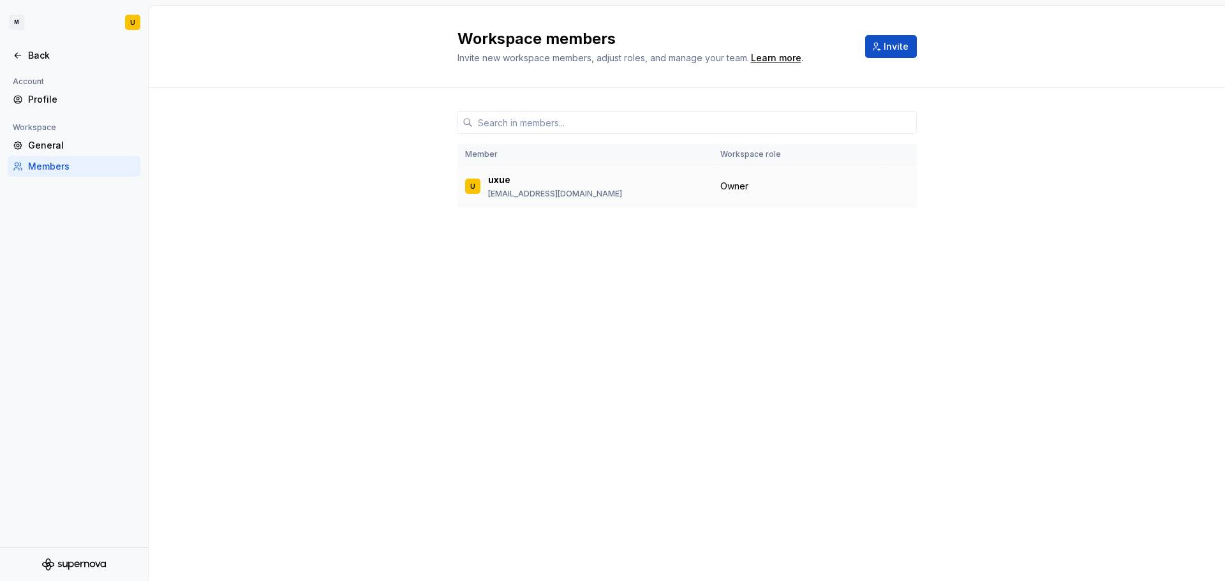
click at [518, 190] on p "ureino@lksnext.com" at bounding box center [555, 194] width 134 height 10
click at [24, 97] on div "Profile" at bounding box center [74, 99] width 123 height 13
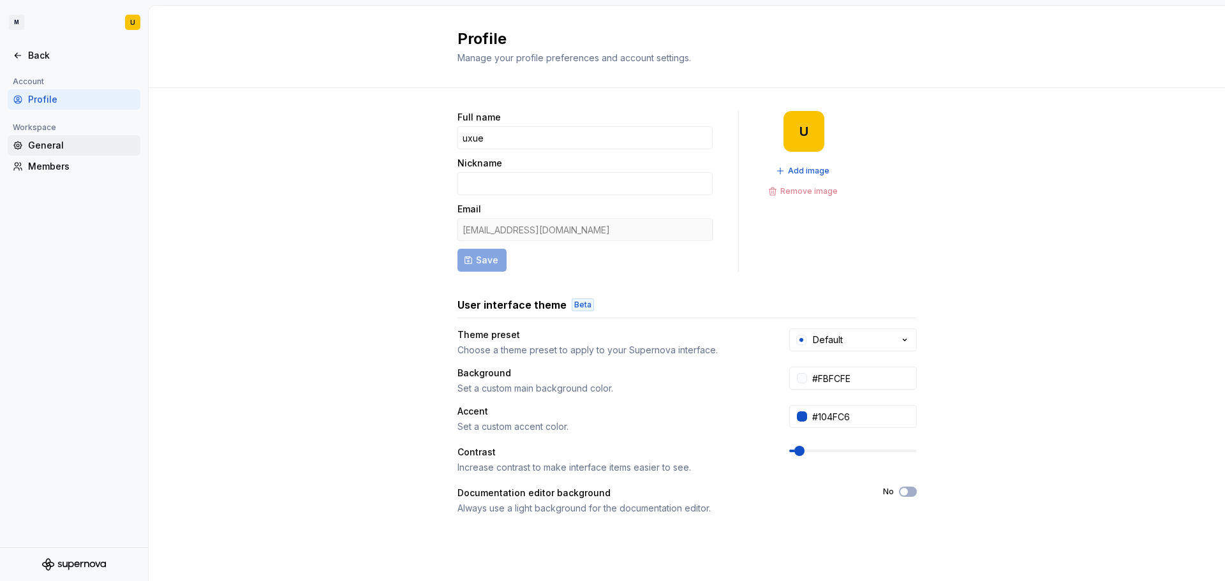
click at [40, 144] on div "General" at bounding box center [81, 145] width 107 height 13
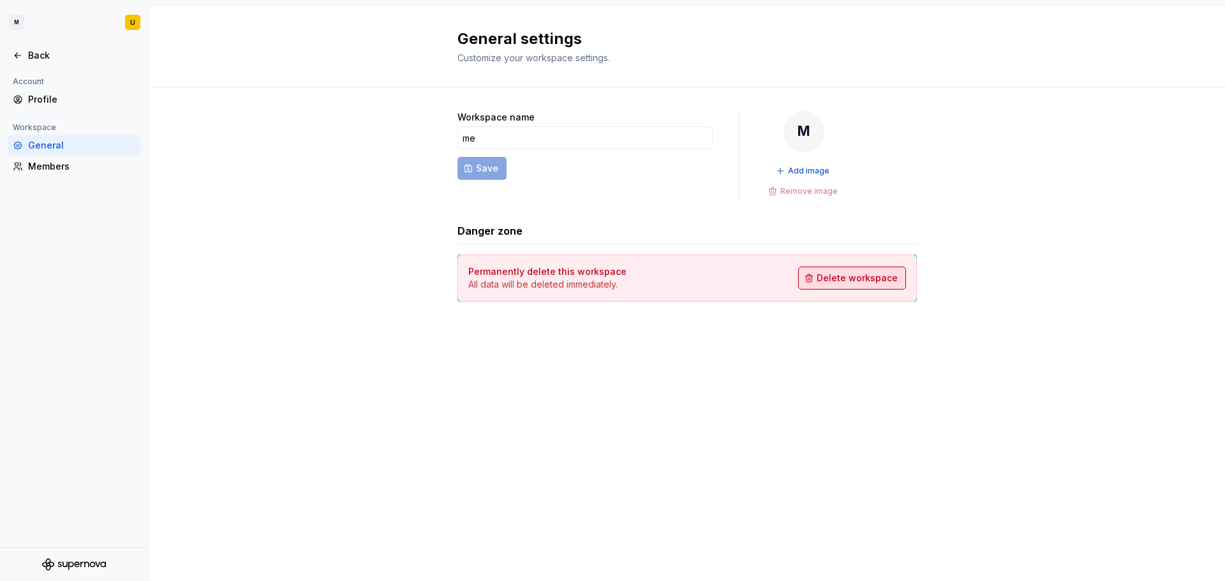
click at [844, 280] on span "Delete workspace" at bounding box center [857, 278] width 81 height 13
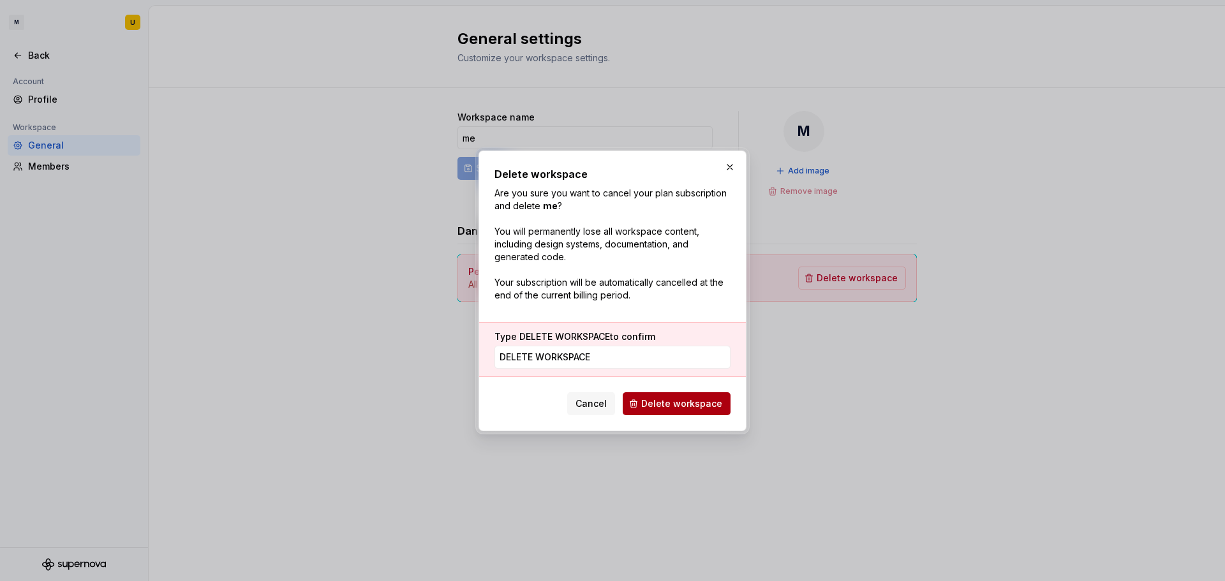
type input "DELETE WORKSPACE"
click at [690, 398] on span "Delete workspace" at bounding box center [681, 404] width 81 height 13
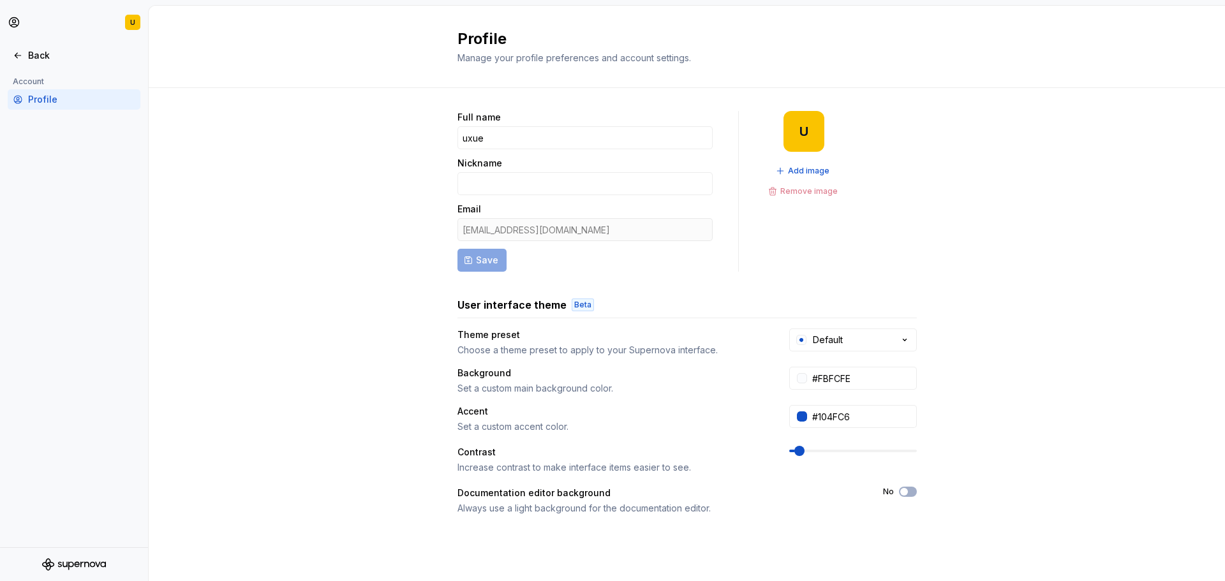
scroll to position [150, 0]
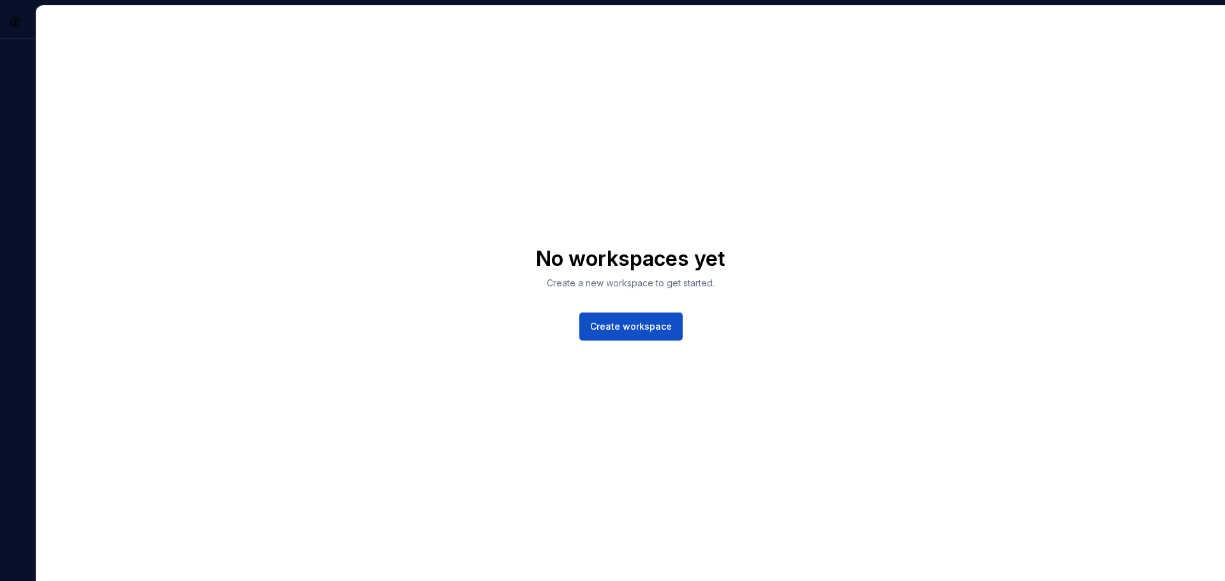
click at [227, 108] on div "No workspaces yet Create a new workspace to get started. Create workspace" at bounding box center [630, 294] width 1189 height 576
click at [735, 269] on div "No workspaces yet Create a new workspace to get started. Create workspace" at bounding box center [630, 294] width 1189 height 576
click at [680, 334] on div "No workspaces yet Create a new workspace to get started. Create workspace" at bounding box center [631, 293] width 190 height 94
click at [629, 329] on span "Create workspace" at bounding box center [631, 326] width 82 height 13
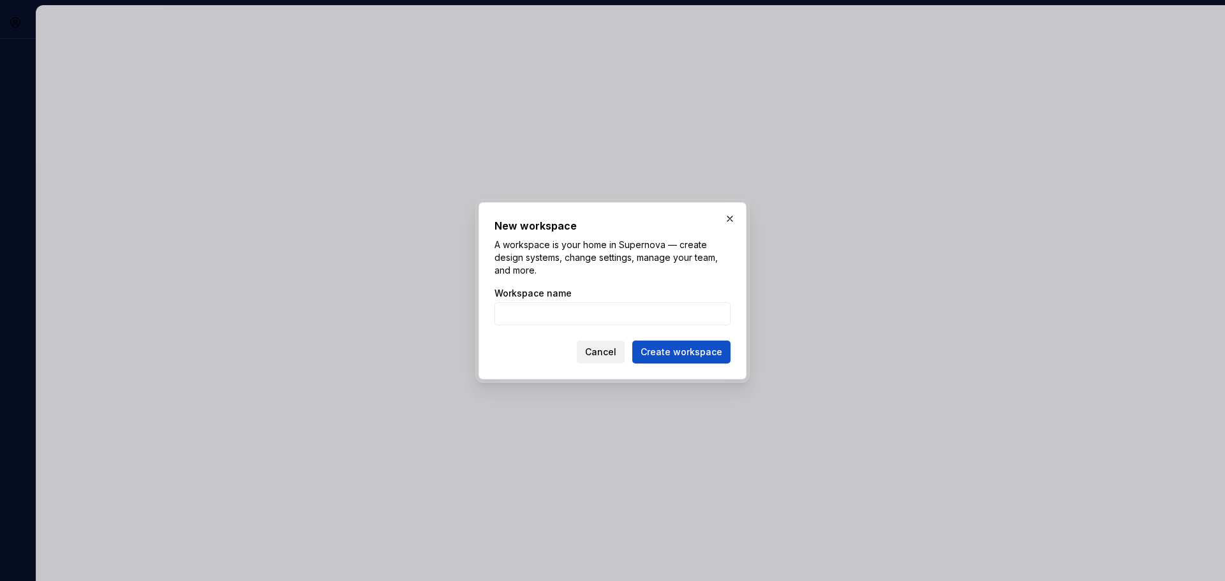
click at [625, 351] on button "Cancel" at bounding box center [601, 352] width 48 height 23
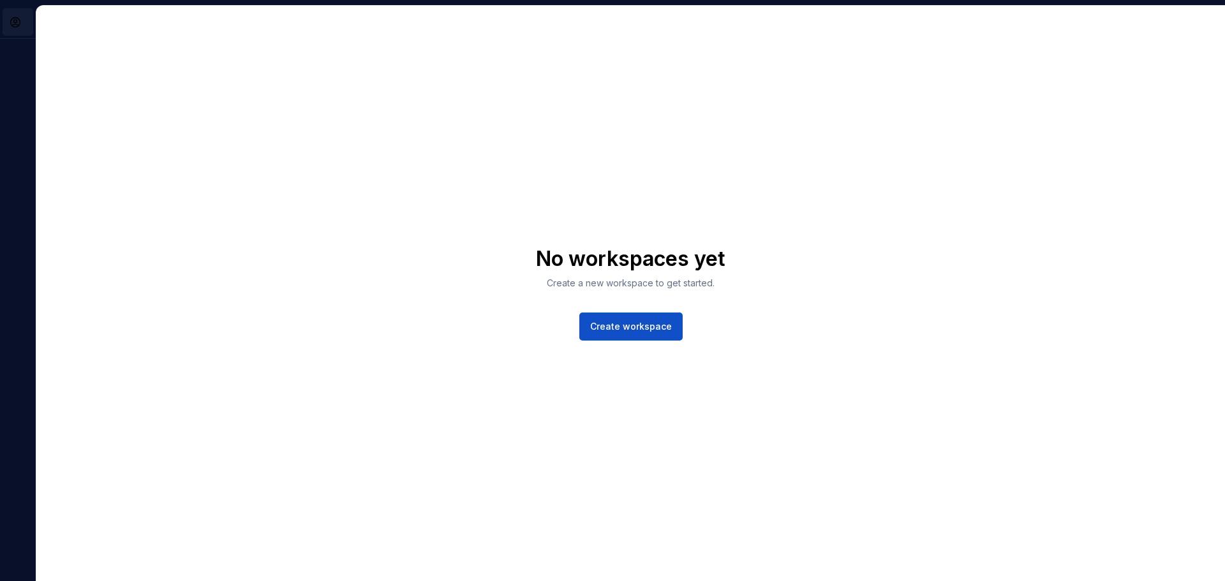
click at [11, 20] on html "U No workspaces yet Create a new workspace to get started. Create workspace" at bounding box center [612, 290] width 1225 height 581
click at [12, 20] on html "U No workspaces yet Create a new workspace to get started. Create workspace Acc…" at bounding box center [612, 290] width 1225 height 581
click at [15, 20] on html "U No workspaces yet Create a new workspace to get started. Create workspace" at bounding box center [612, 290] width 1225 height 581
click at [33, 48] on div "Account" at bounding box center [70, 51] width 83 height 13
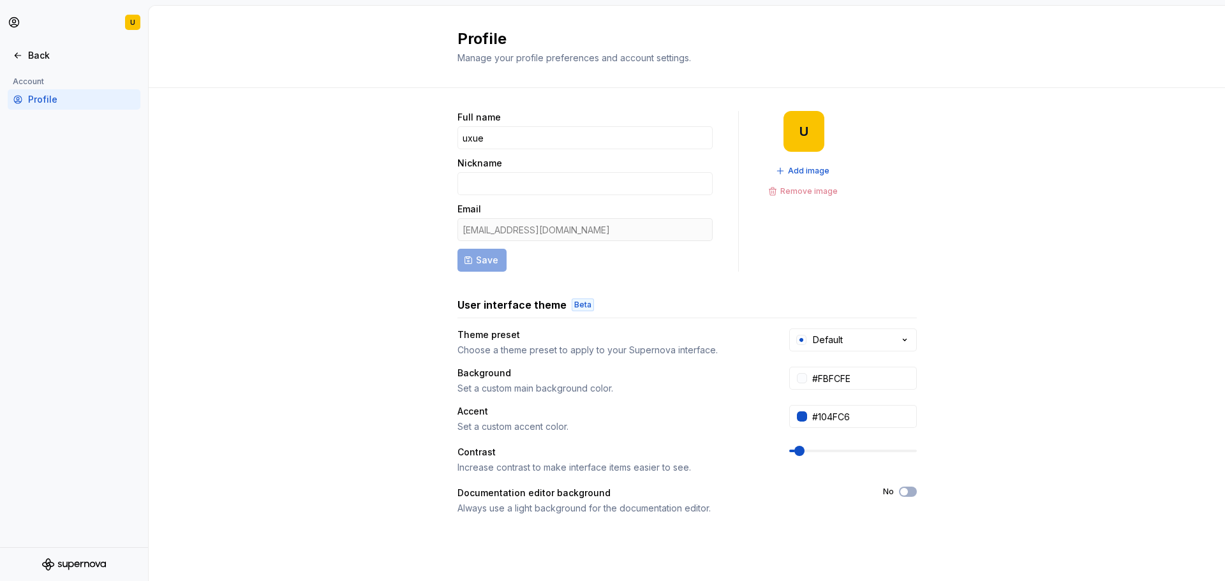
scroll to position [150, 0]
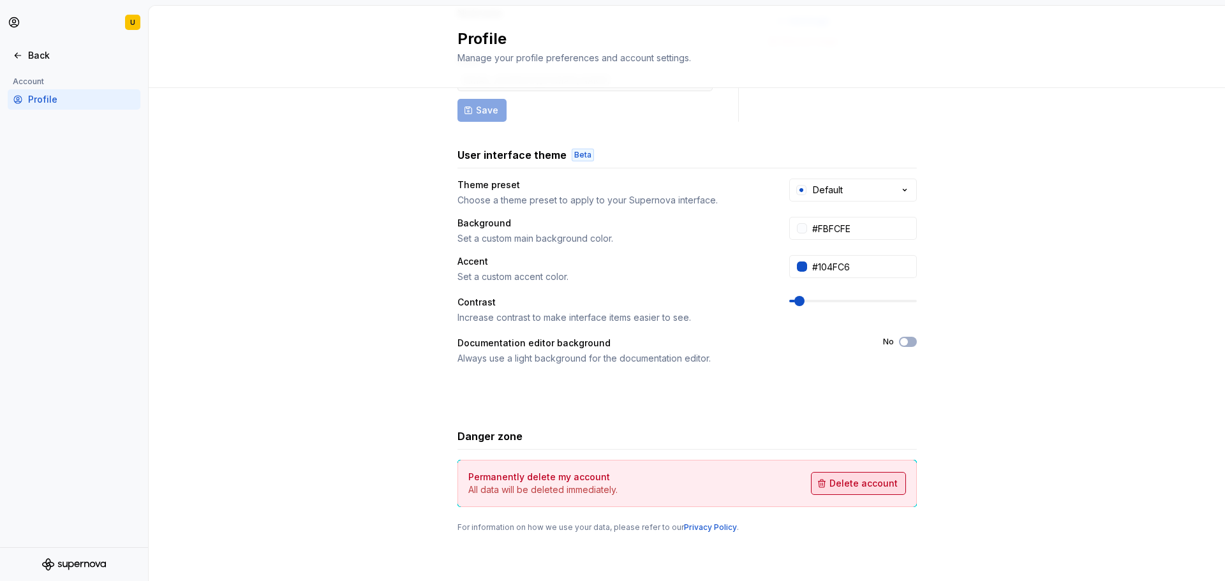
click at [885, 487] on span "Delete account" at bounding box center [864, 483] width 68 height 13
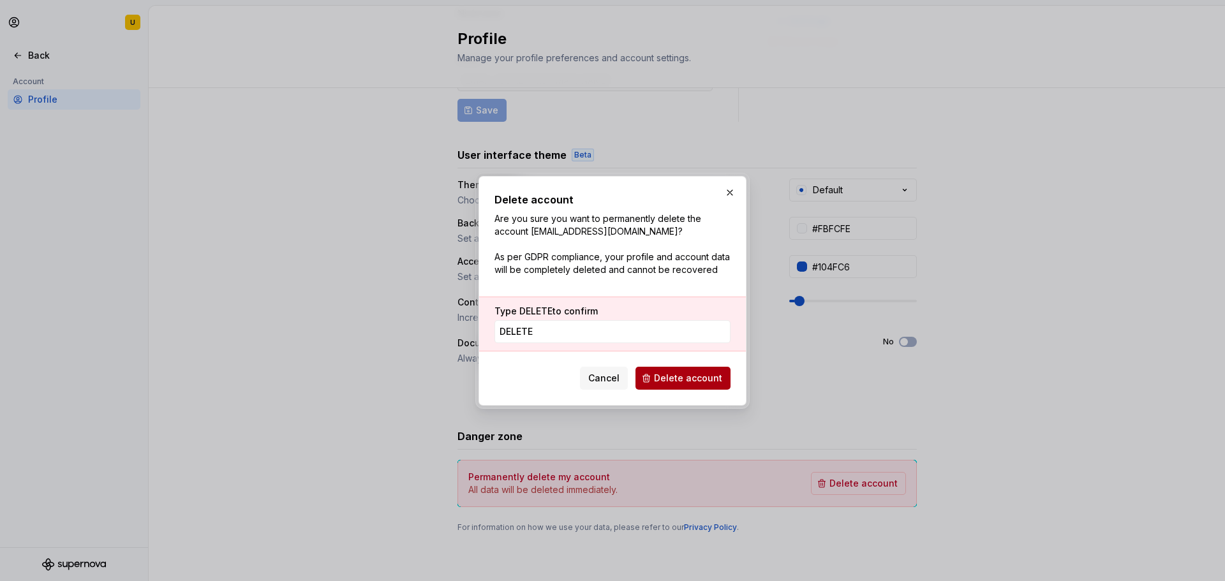
type input "DELETE"
click at [703, 375] on span "Delete account" at bounding box center [688, 378] width 68 height 13
